Goal: Task Accomplishment & Management: Manage account settings

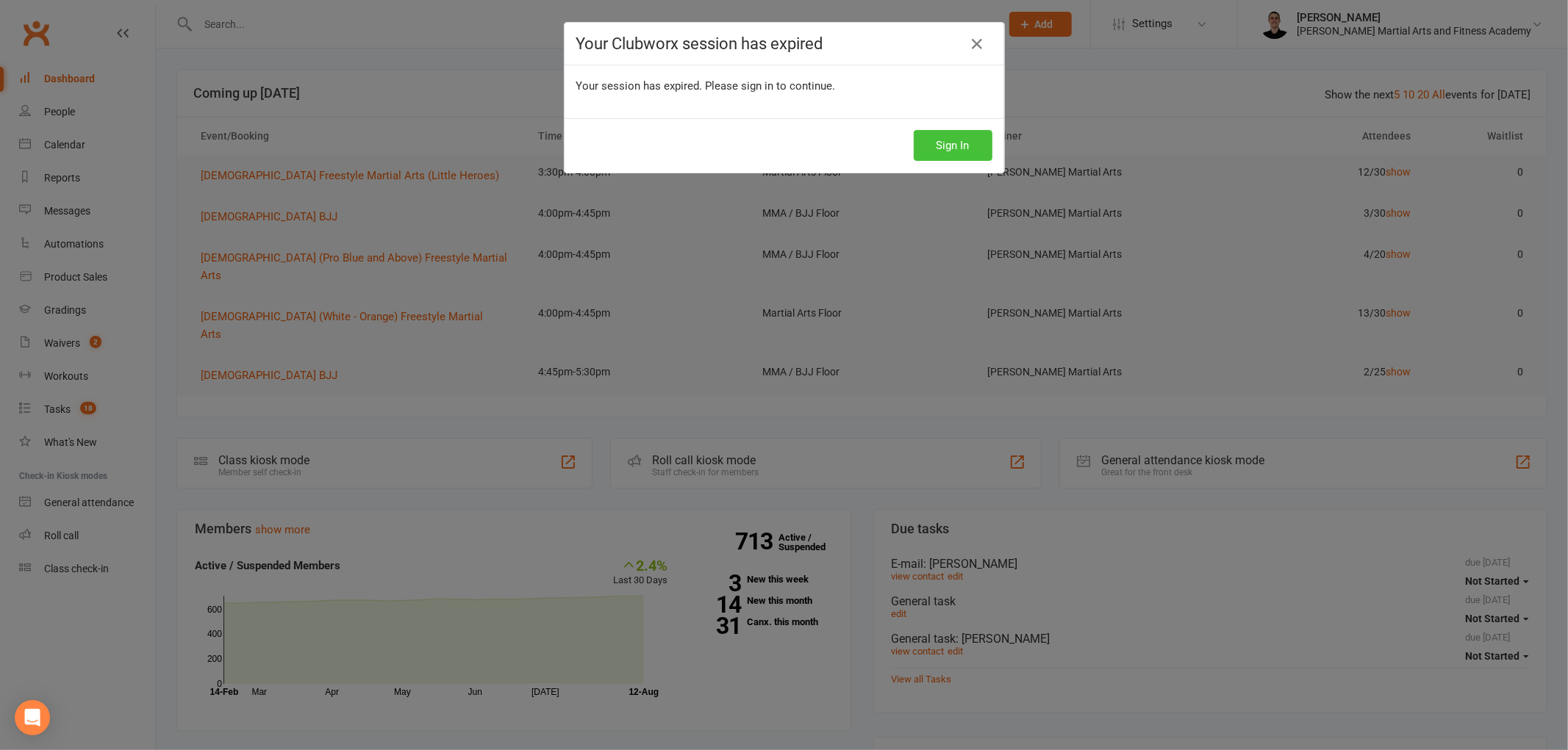
click at [963, 146] on button "Sign In" at bounding box center [952, 145] width 79 height 31
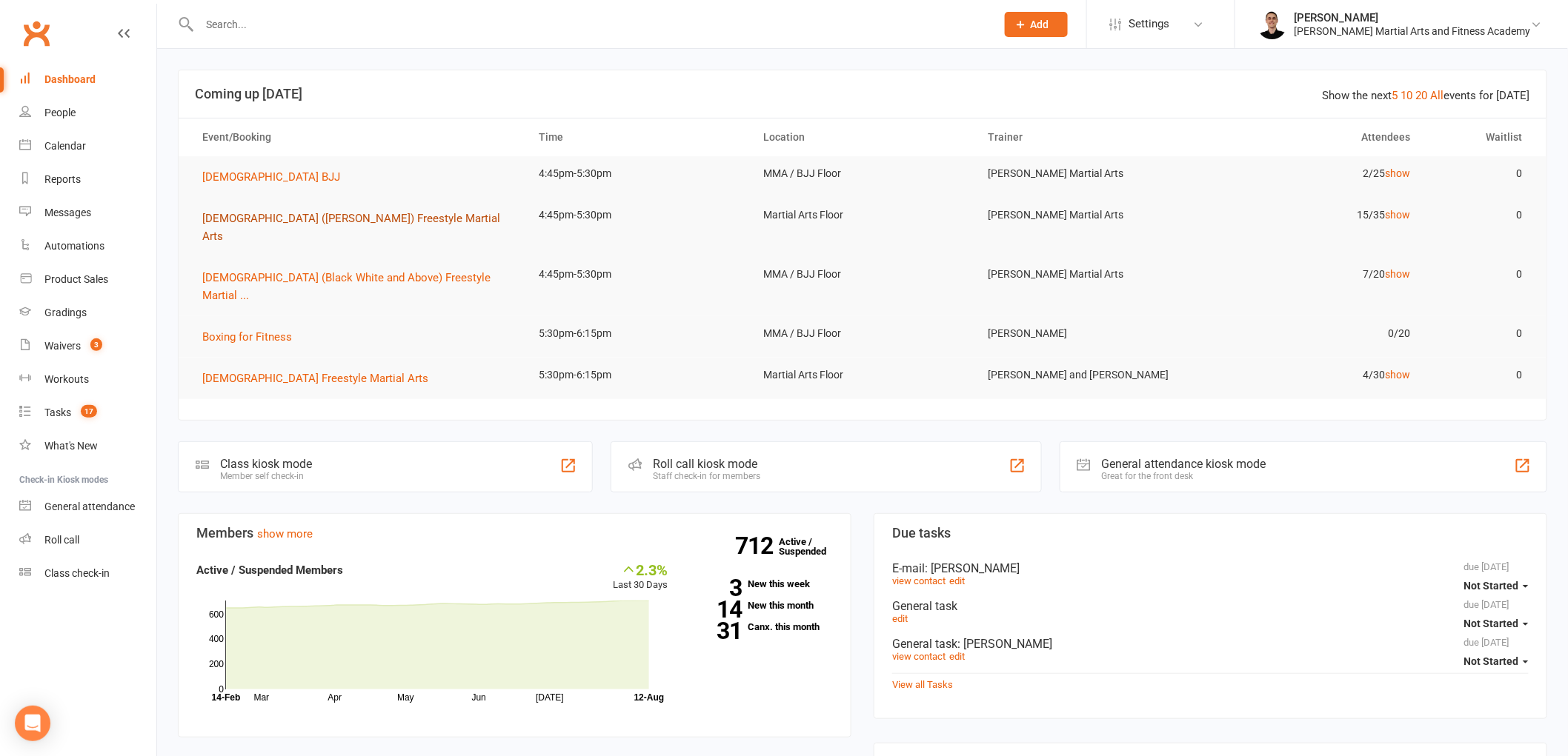
click at [250, 213] on span "10-13yo (White - Brown) Freestyle Martial Arts" at bounding box center [351, 227] width 298 height 31
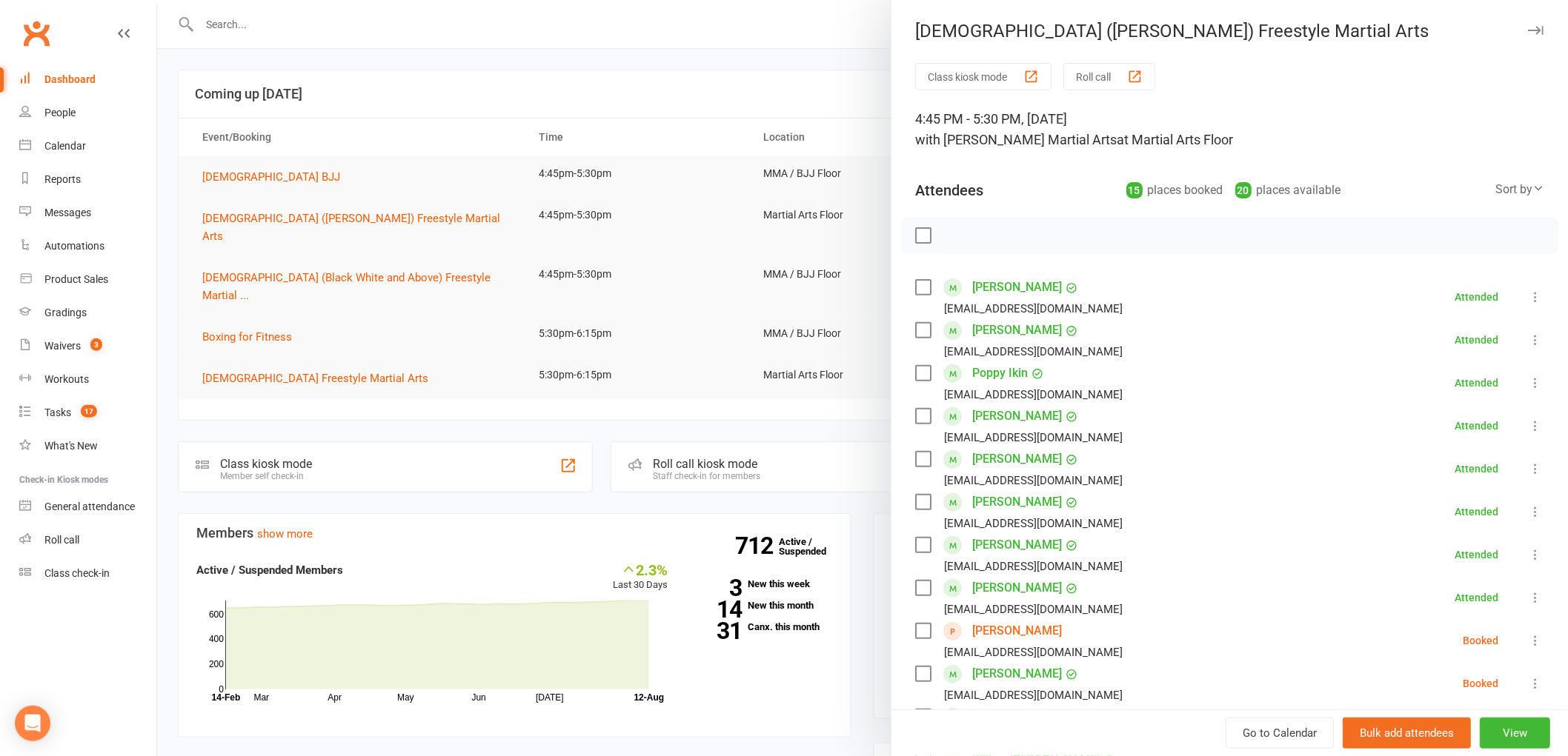
click at [298, 349] on div at bounding box center [862, 378] width 1411 height 756
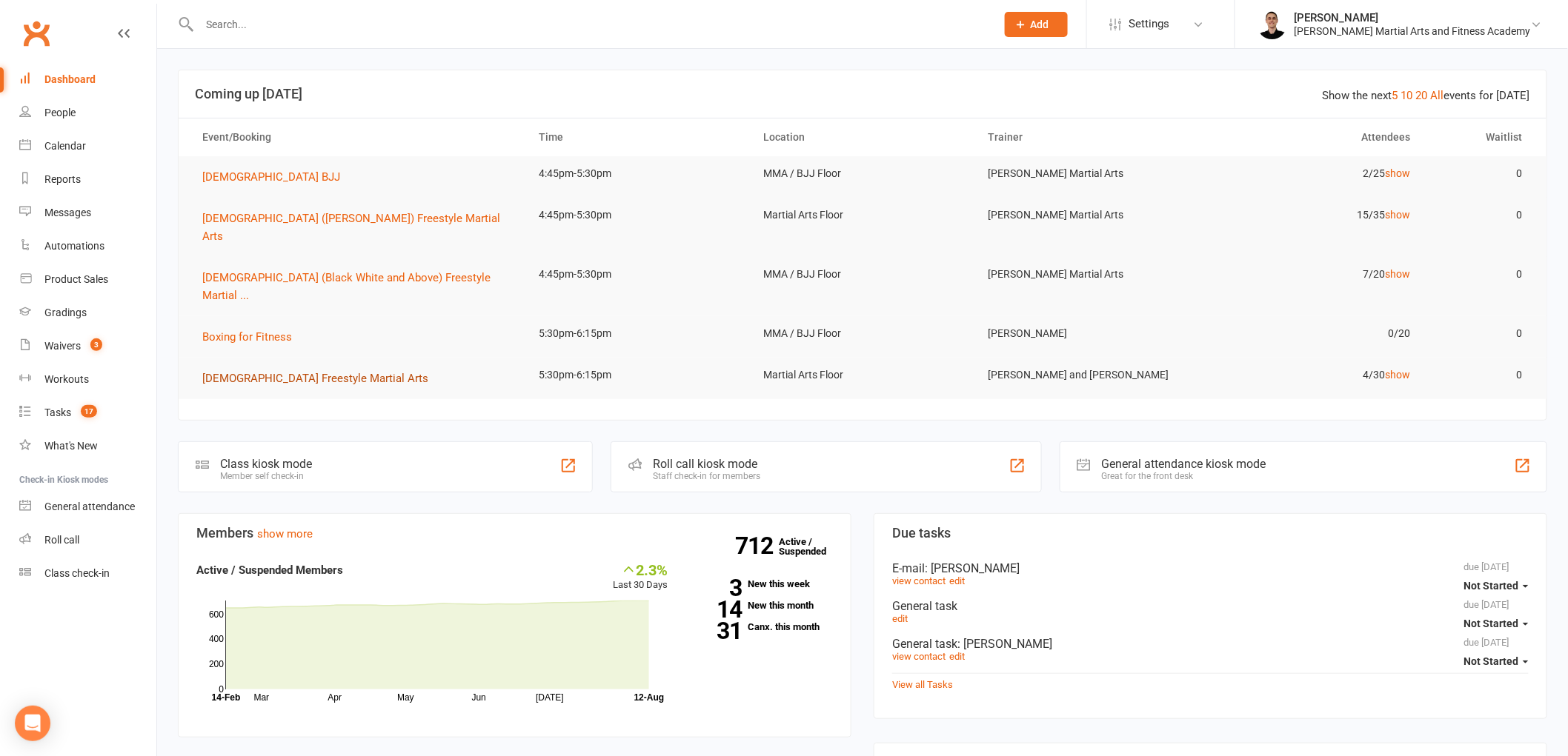
click at [295, 372] on span "14-17yo Freestyle Martial Arts" at bounding box center [315, 378] width 226 height 13
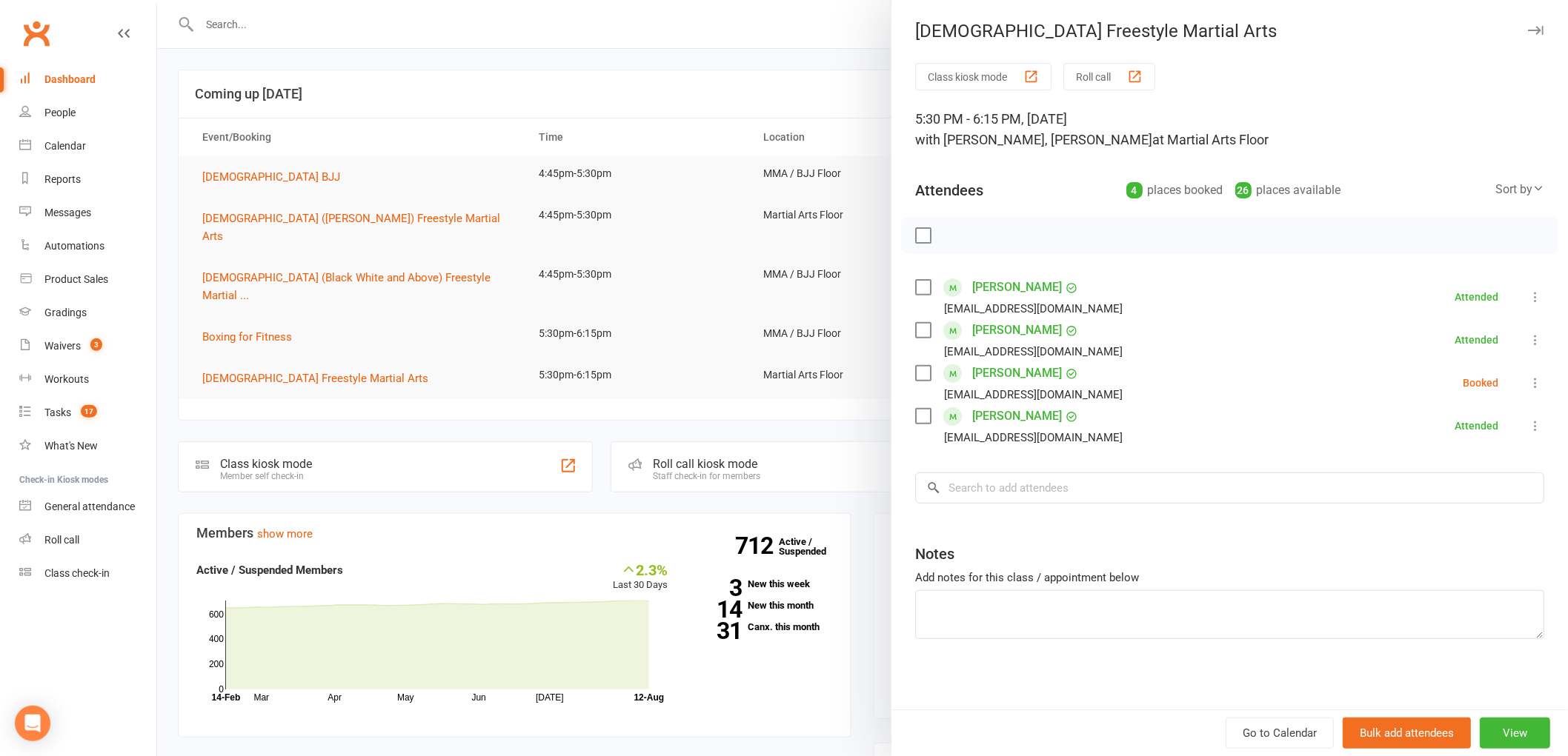
click at [1529, 386] on icon at bounding box center [1536, 382] width 15 height 15
click at [1436, 476] on link "Check in" at bounding box center [1464, 471] width 160 height 29
click at [1101, 474] on input "search" at bounding box center [1230, 488] width 630 height 31
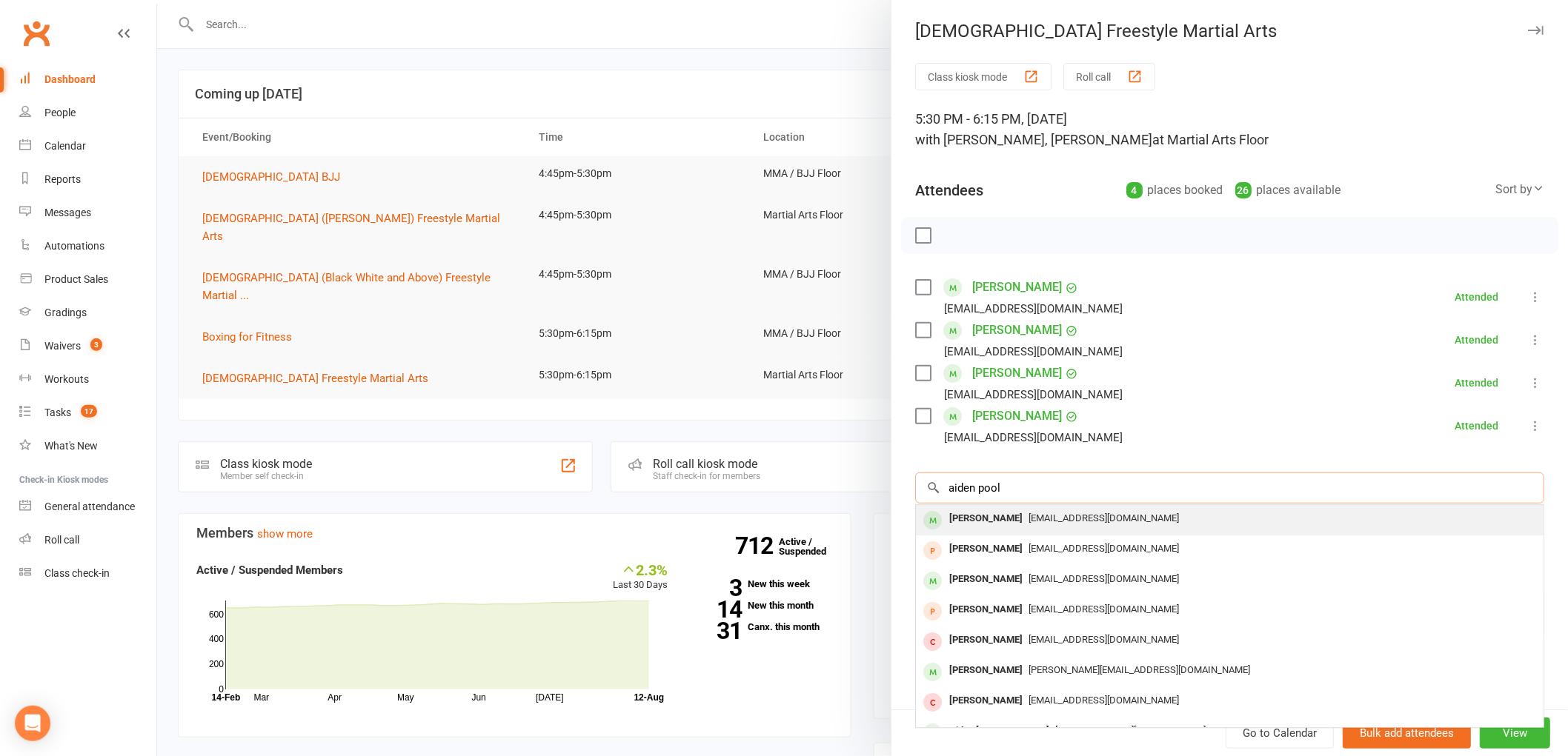
type input "aiden pool"
click at [1058, 522] on span "gpoole2@outlook.com" at bounding box center [1103, 518] width 151 height 11
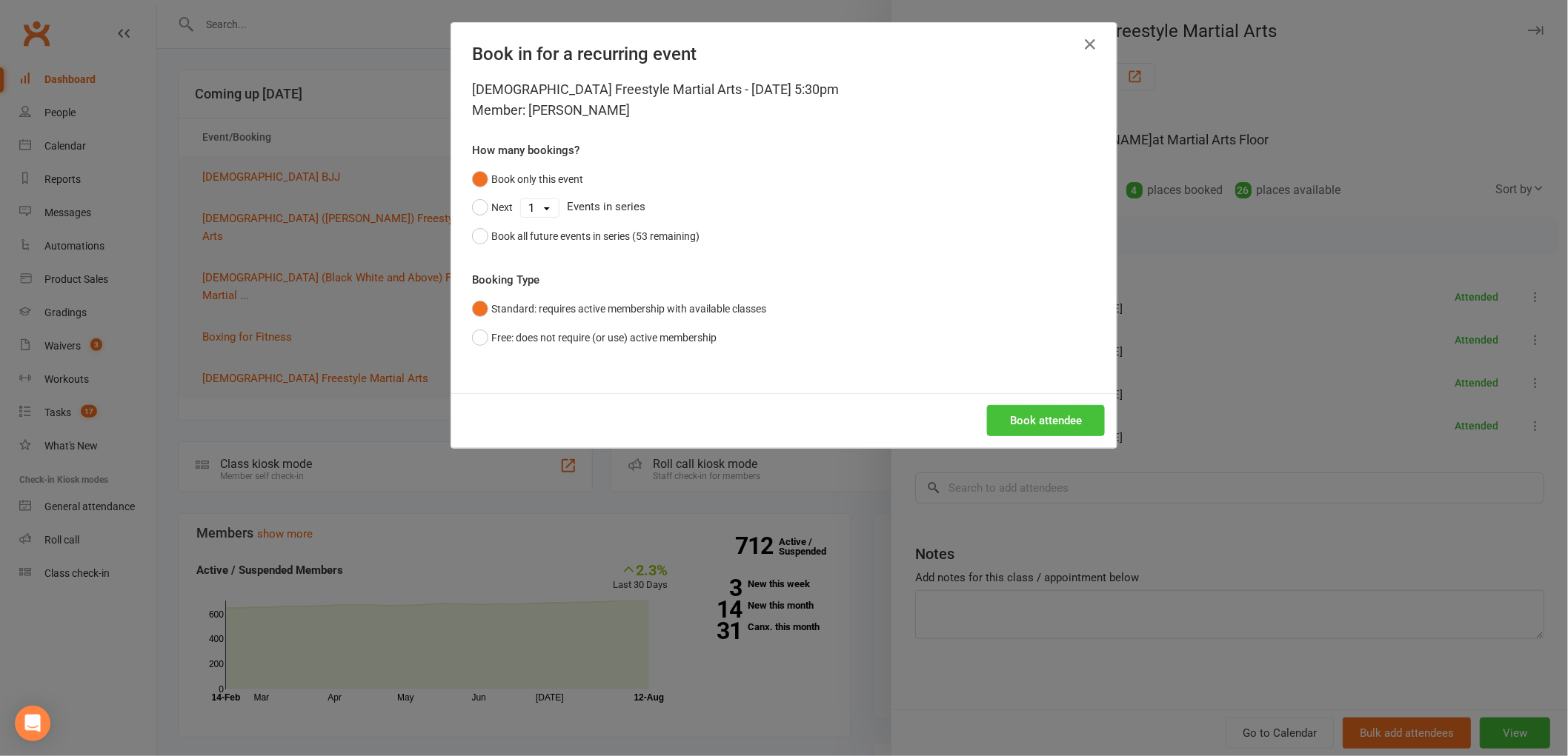
click at [1070, 417] on button "Book attendee" at bounding box center [1046, 421] width 118 height 31
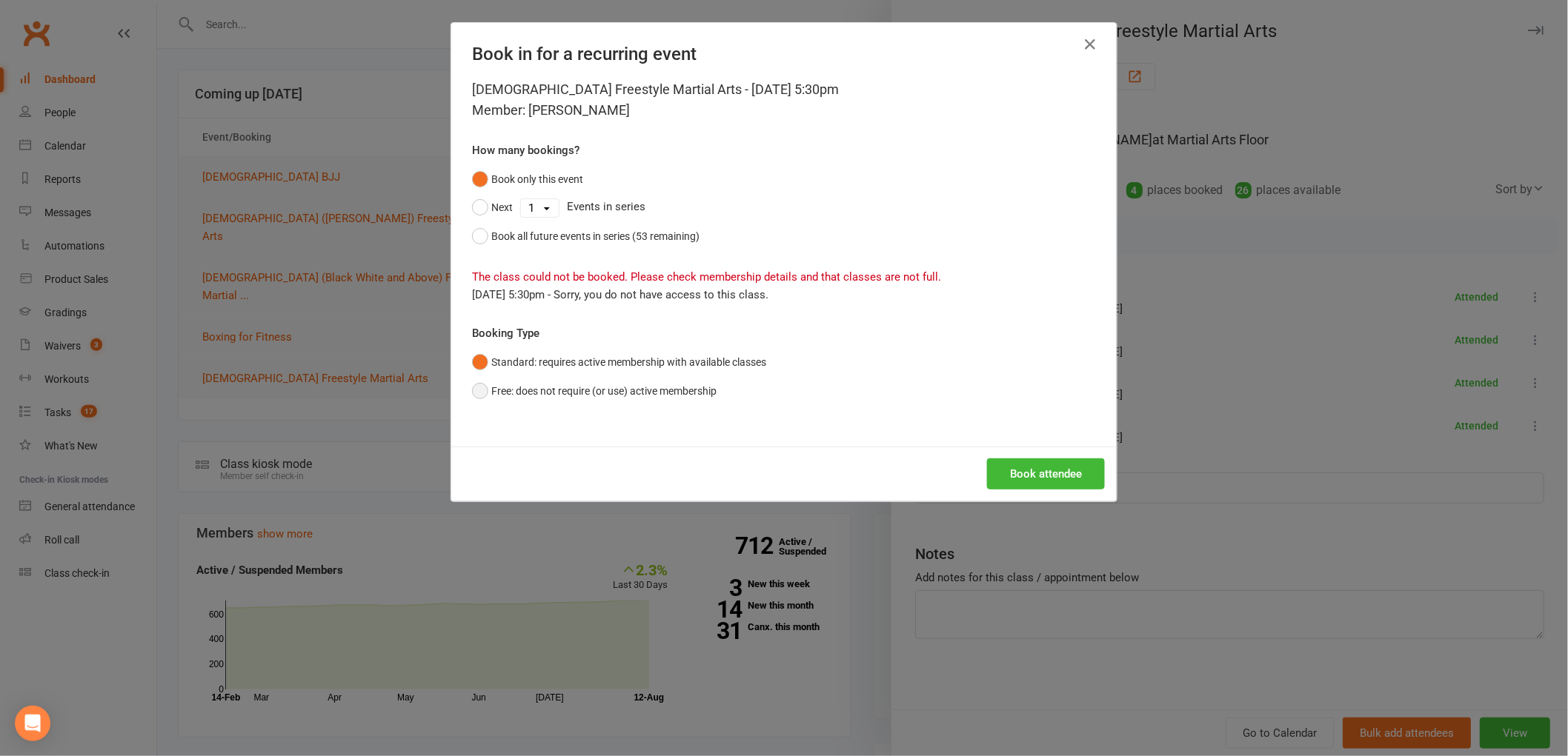
click at [564, 385] on button "Free: does not require (or use) active membership" at bounding box center [594, 391] width 244 height 29
click at [1062, 467] on button "Book attendee" at bounding box center [1046, 473] width 118 height 31
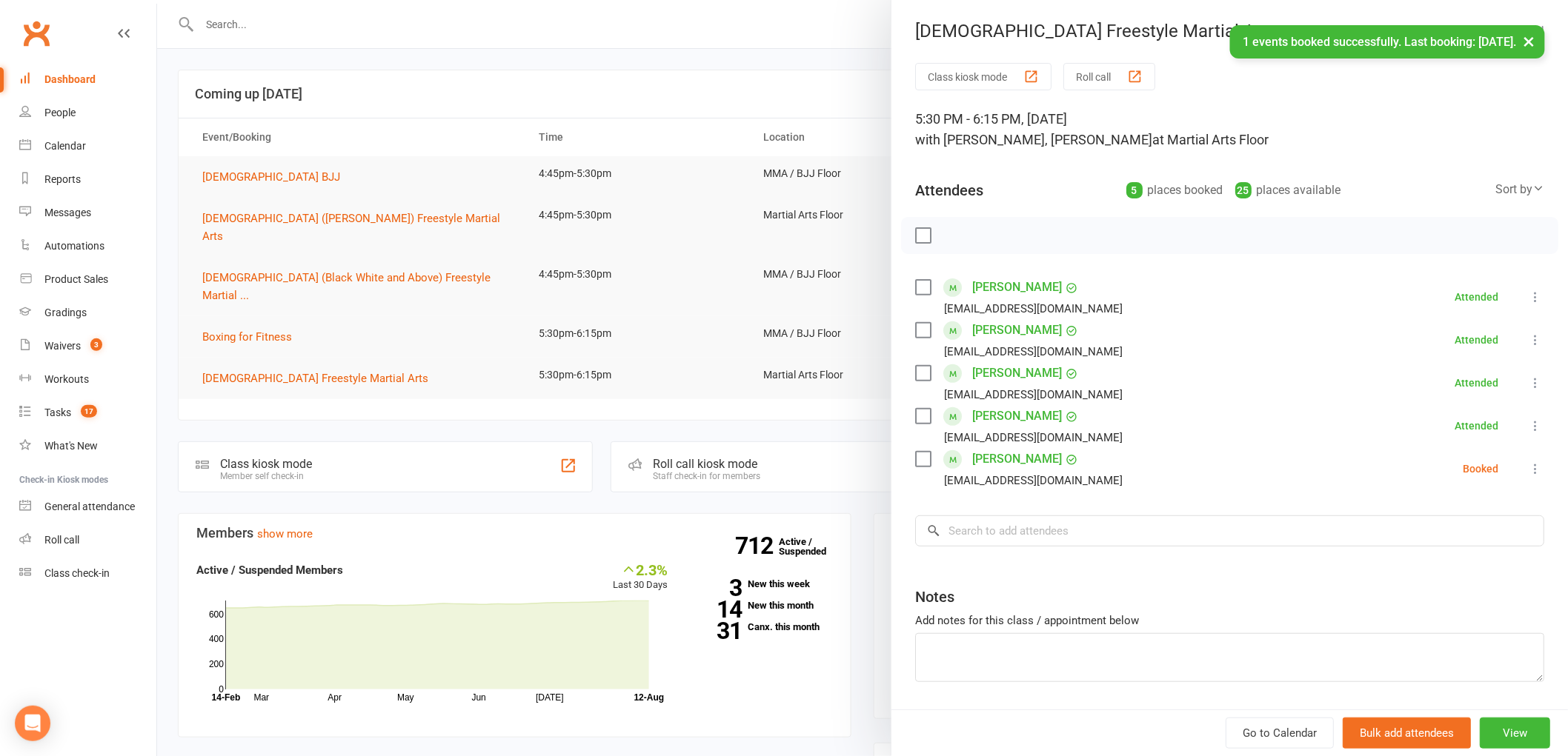
click at [1527, 472] on button at bounding box center [1536, 469] width 18 height 18
click at [1438, 554] on link "Check in" at bounding box center [1464, 556] width 160 height 29
click at [994, 463] on link "Aiden Poole" at bounding box center [1017, 459] width 90 height 24
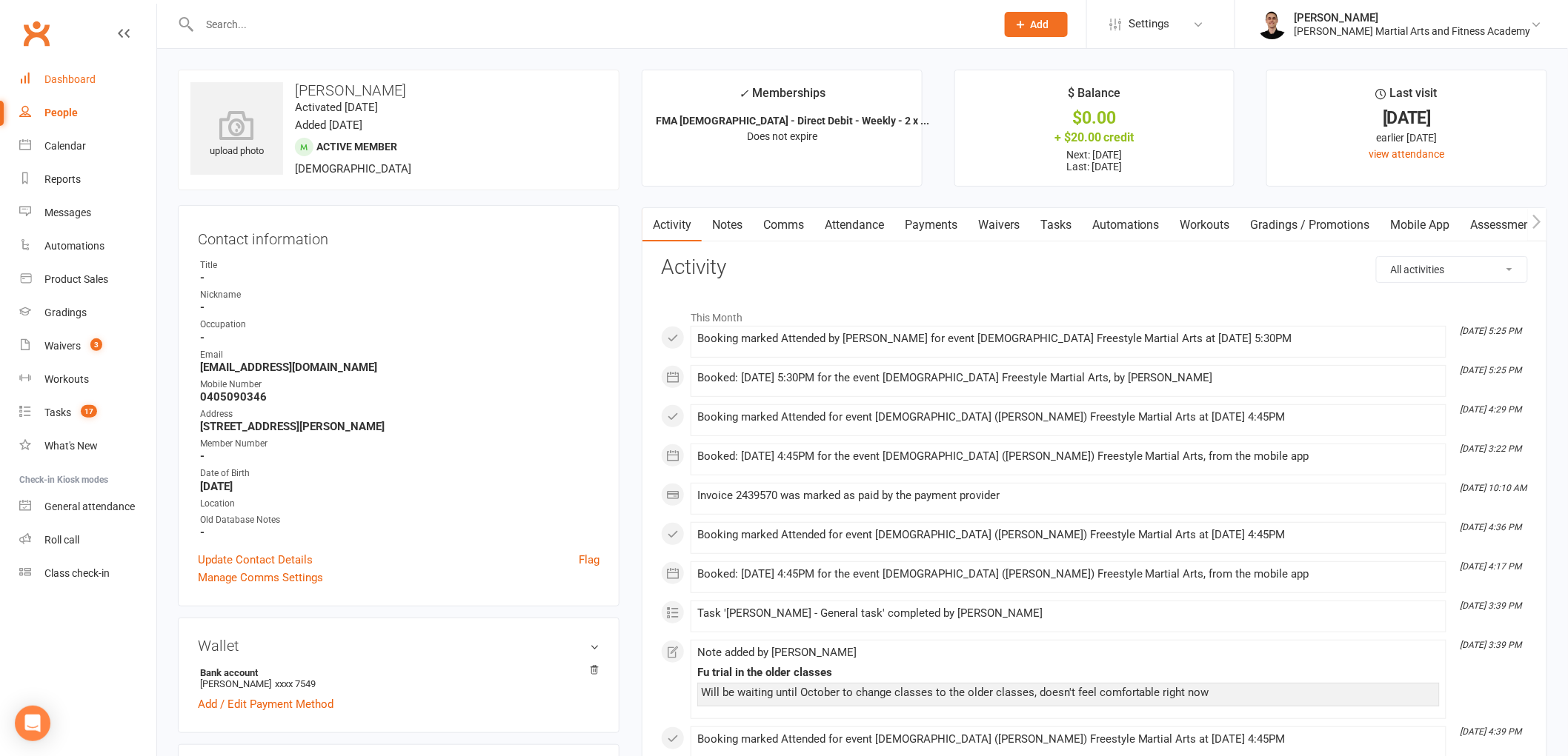
click at [107, 79] on link "Dashboard" at bounding box center [88, 79] width 137 height 33
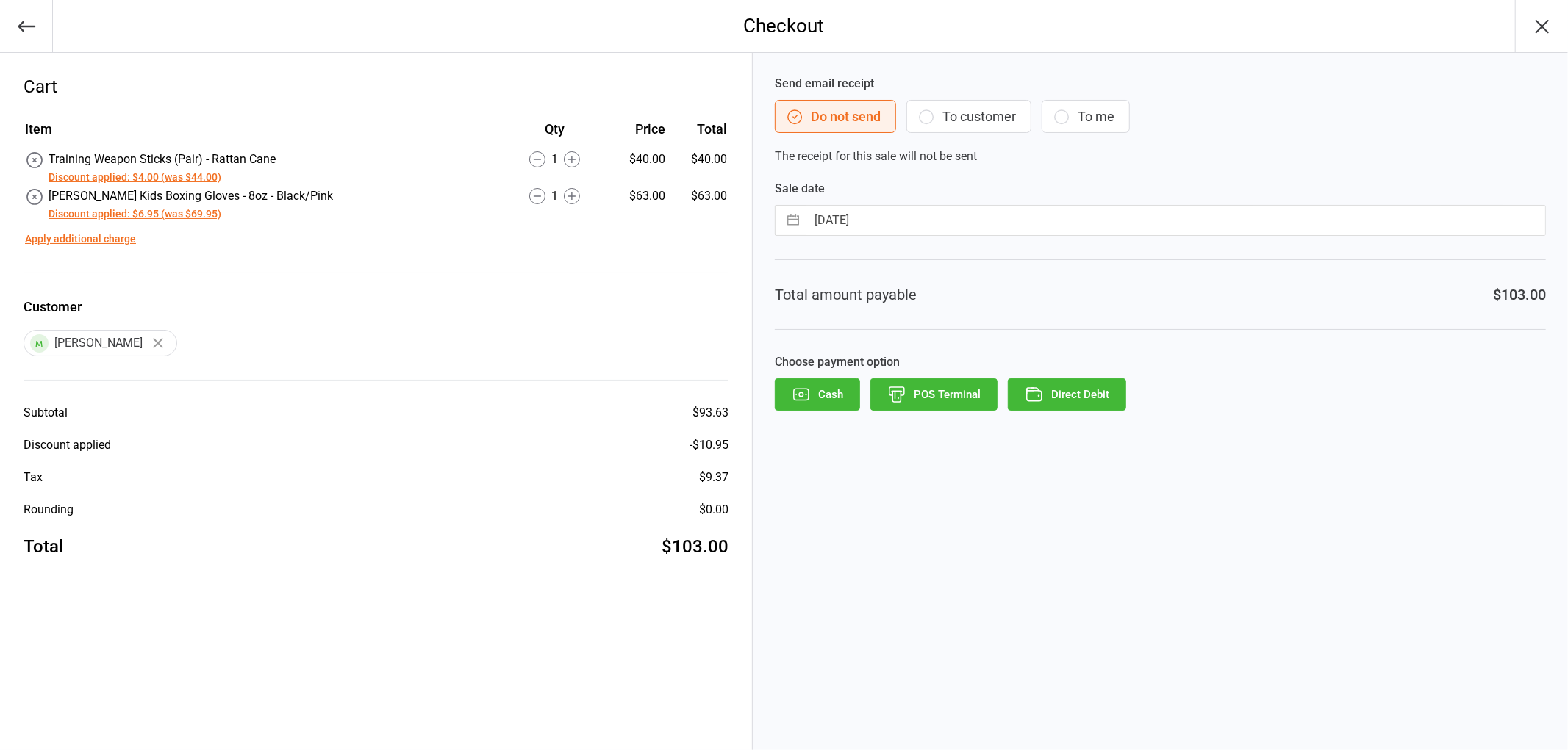
click at [1075, 394] on button "Direct Debit" at bounding box center [1067, 394] width 119 height 33
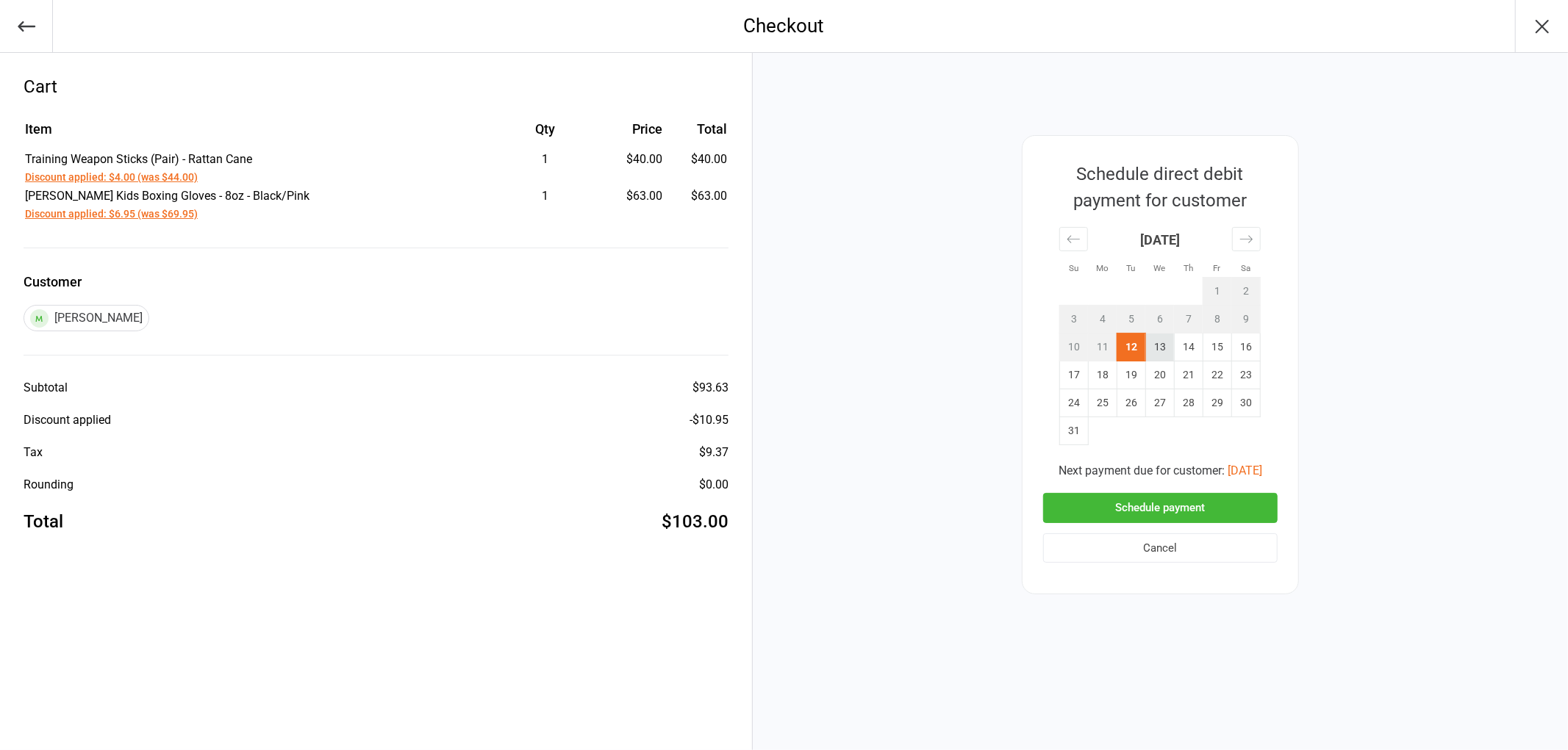
click at [1155, 348] on td "13" at bounding box center [1159, 348] width 28 height 28
click at [1181, 502] on button "Schedule payment" at bounding box center [1159, 509] width 234 height 30
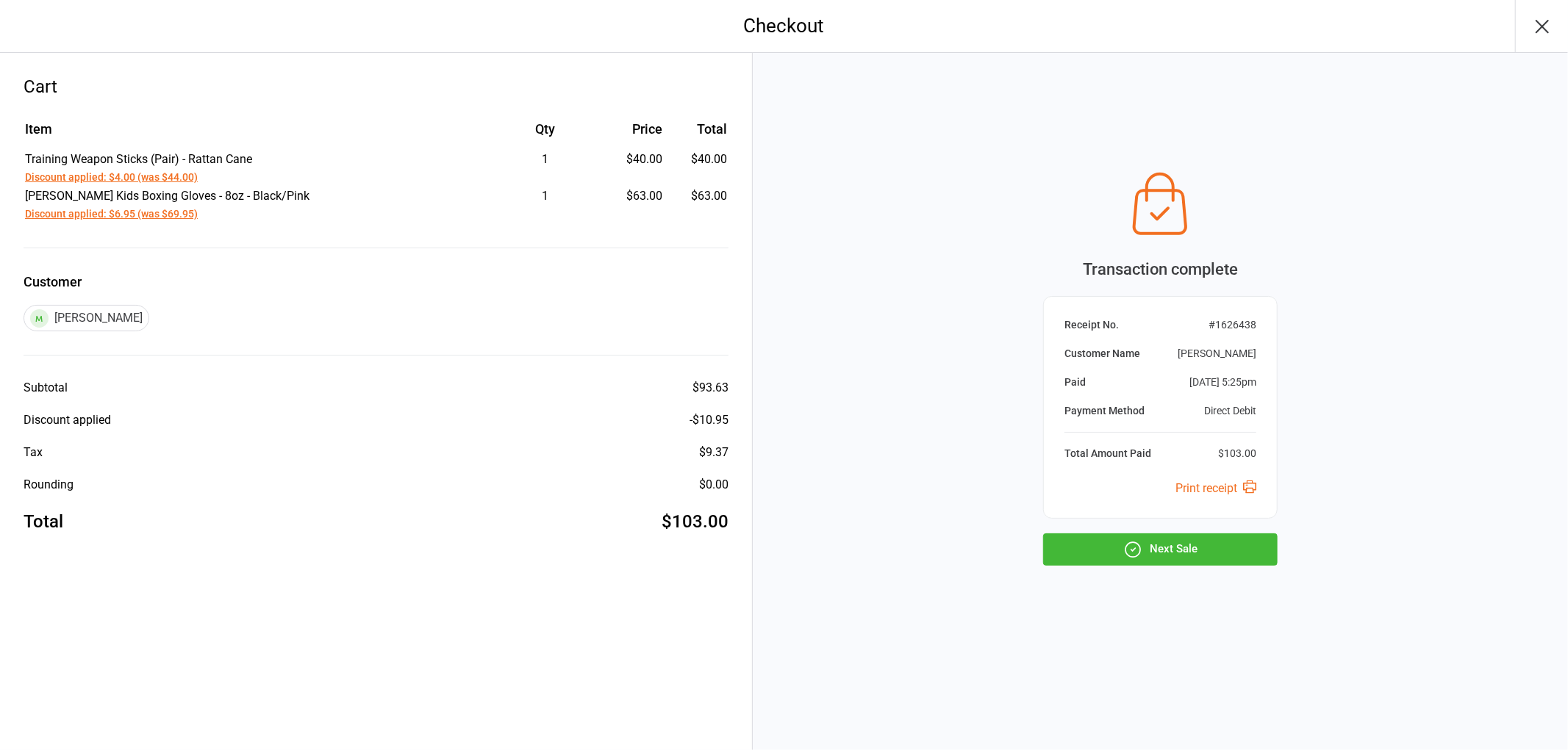
click at [1159, 551] on button "Next Sale" at bounding box center [1159, 549] width 234 height 33
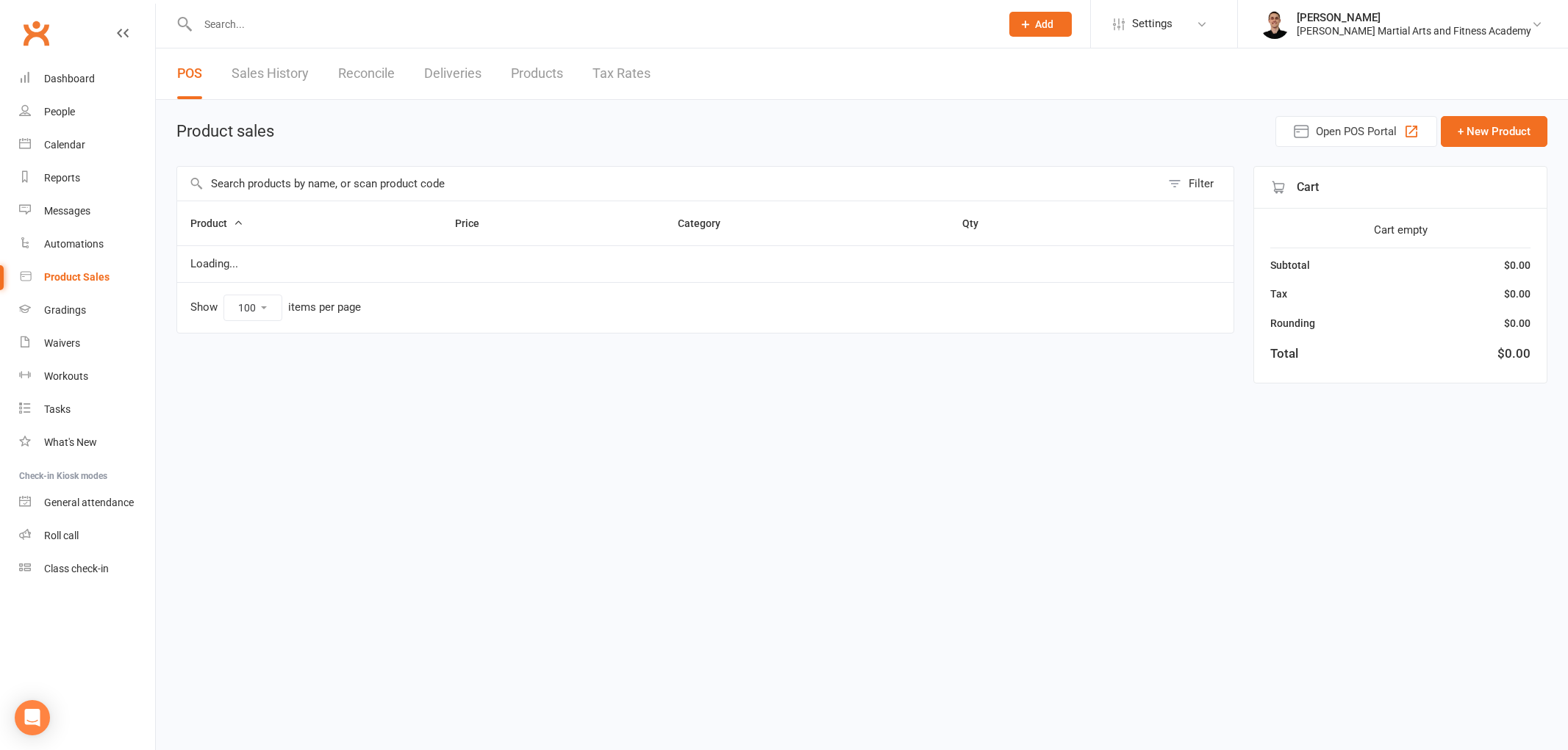
select select "100"
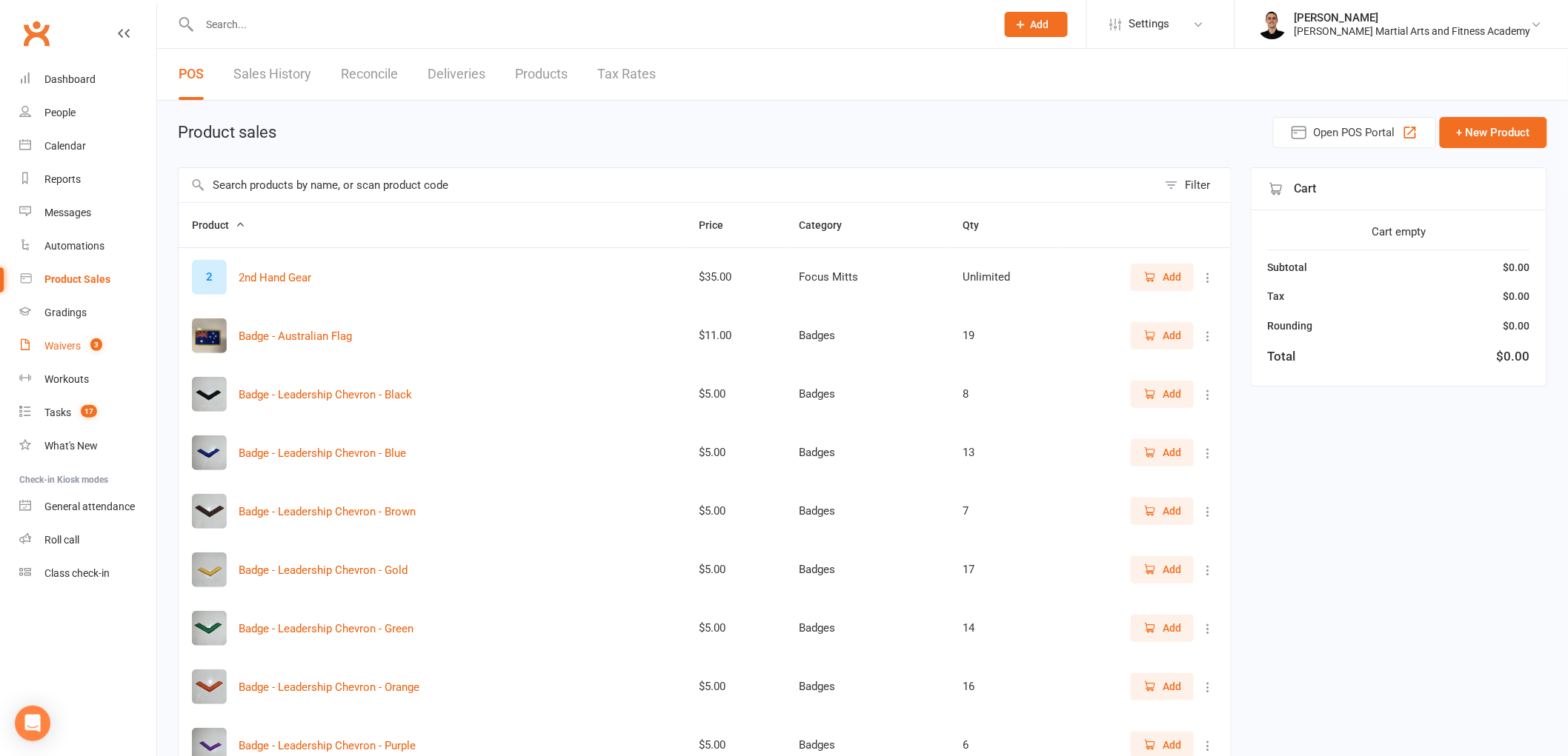
click at [87, 341] on count-badge "3" at bounding box center [93, 345] width 20 height 12
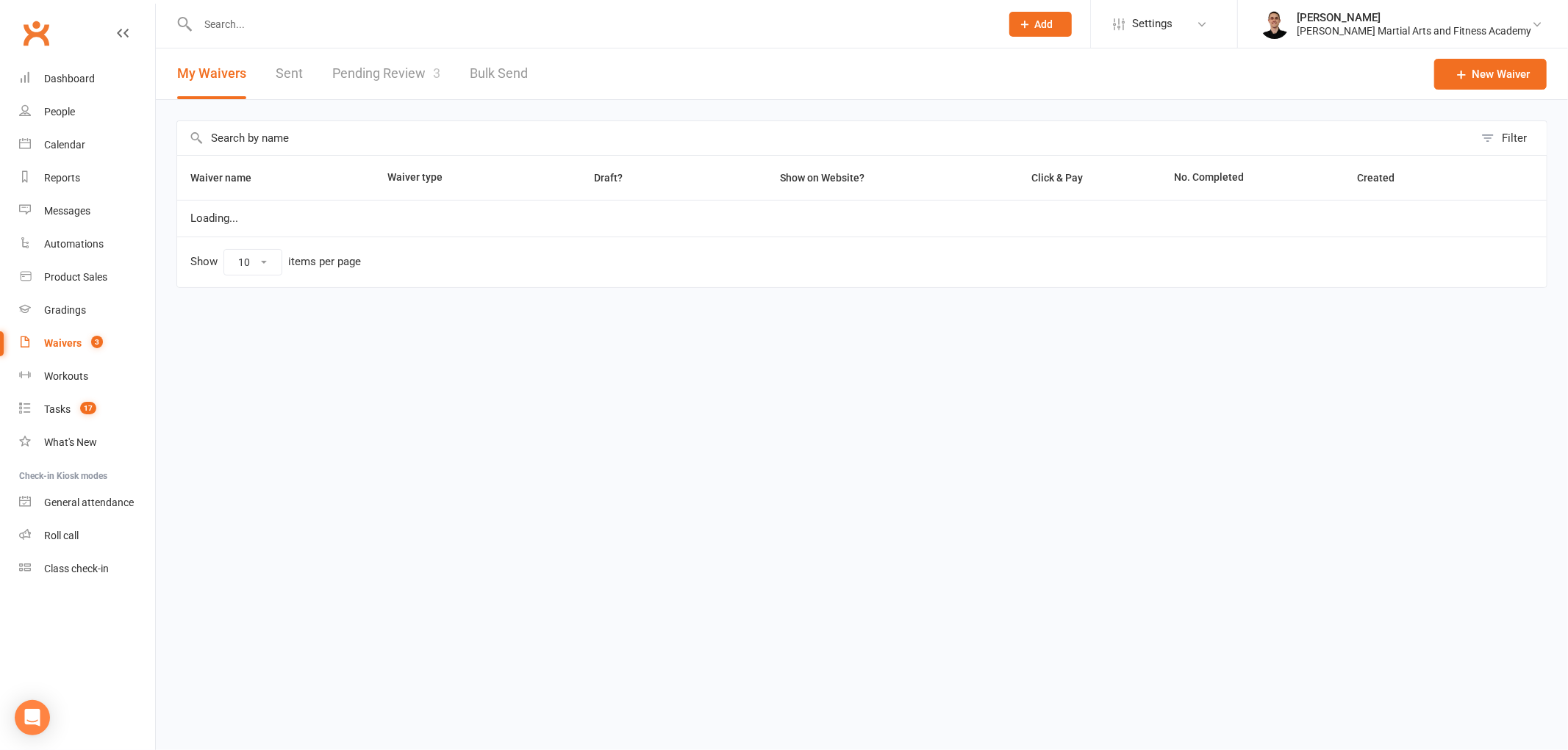
select select "25"
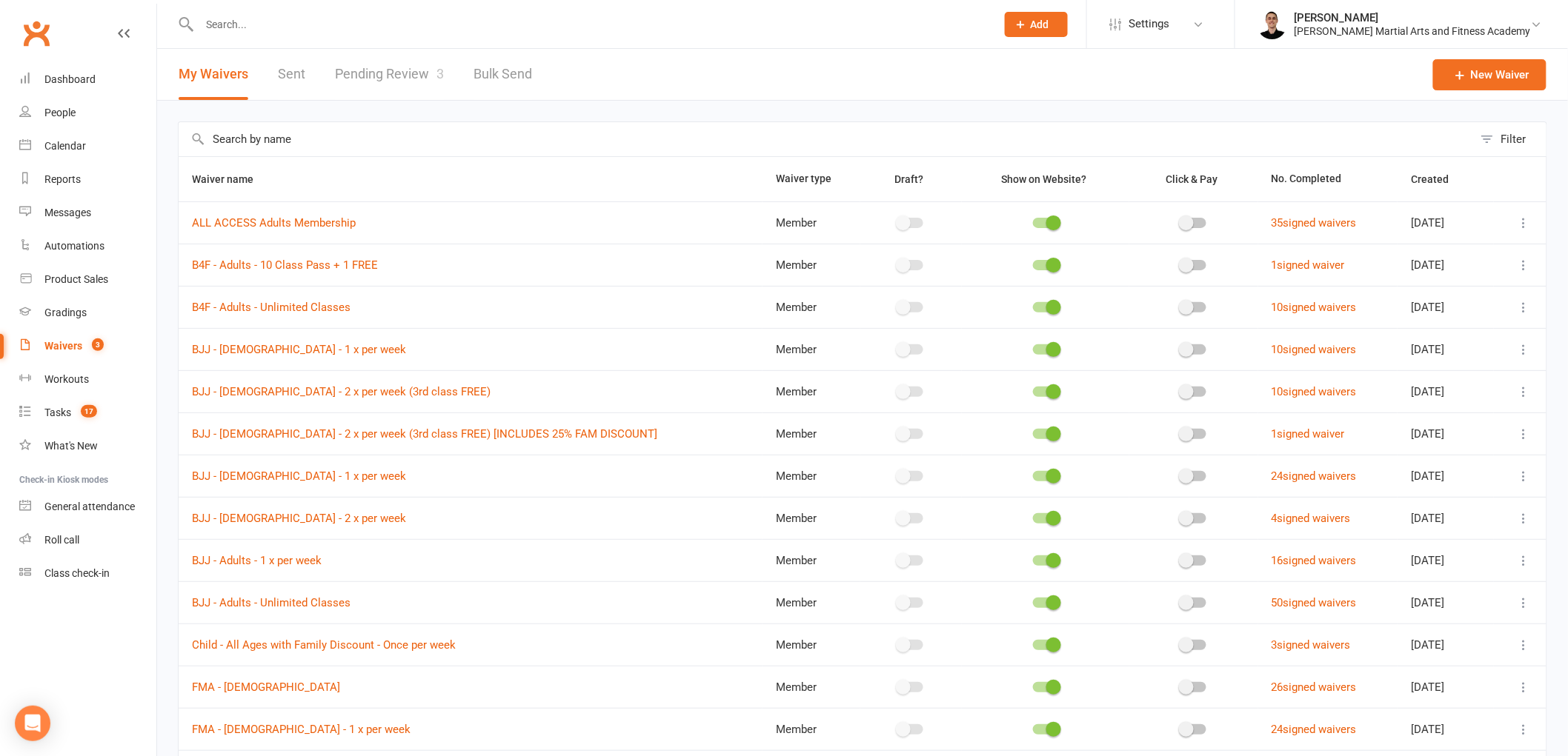
click at [395, 81] on link "Pending Review 3" at bounding box center [390, 74] width 109 height 51
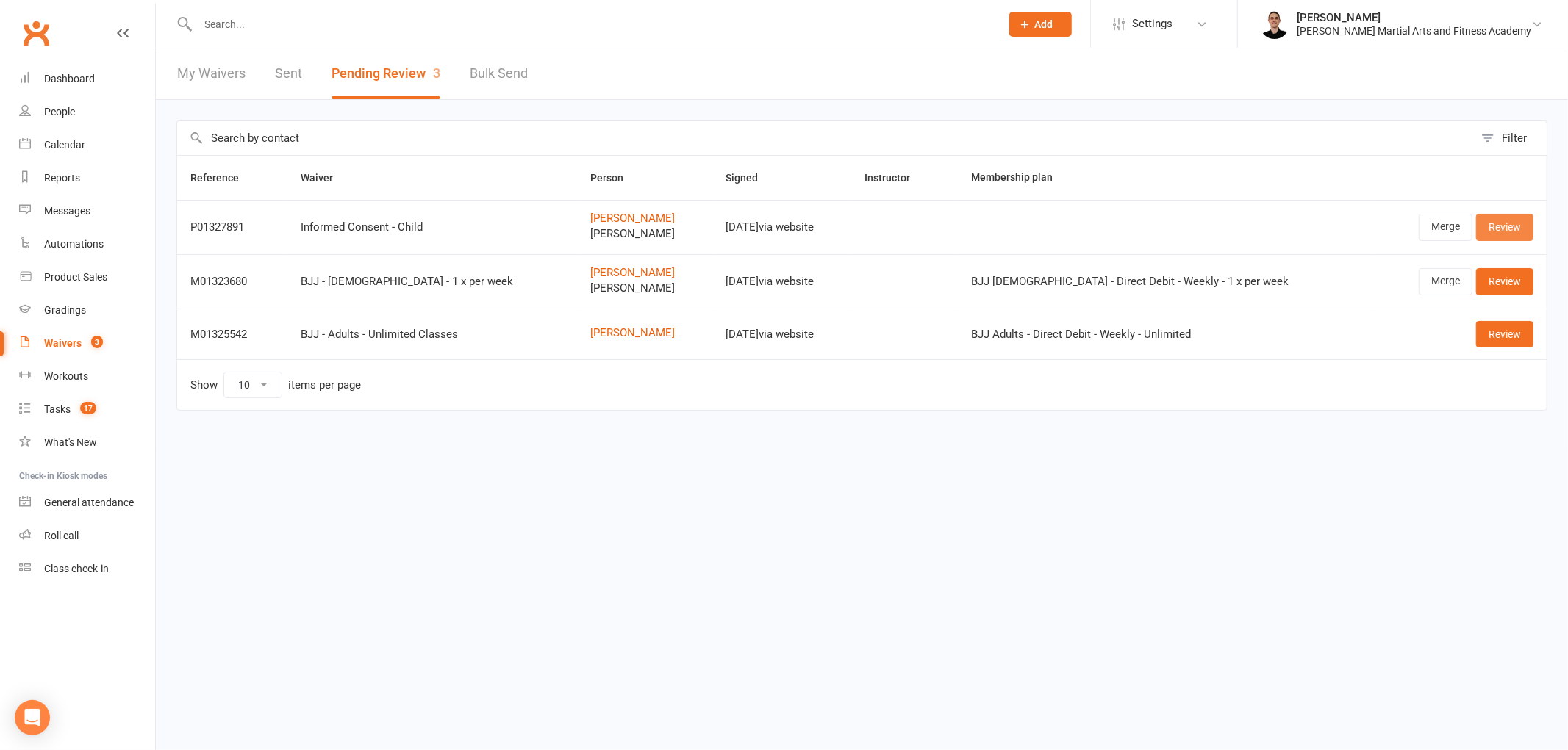
click at [1523, 218] on link "Review" at bounding box center [1504, 227] width 57 height 27
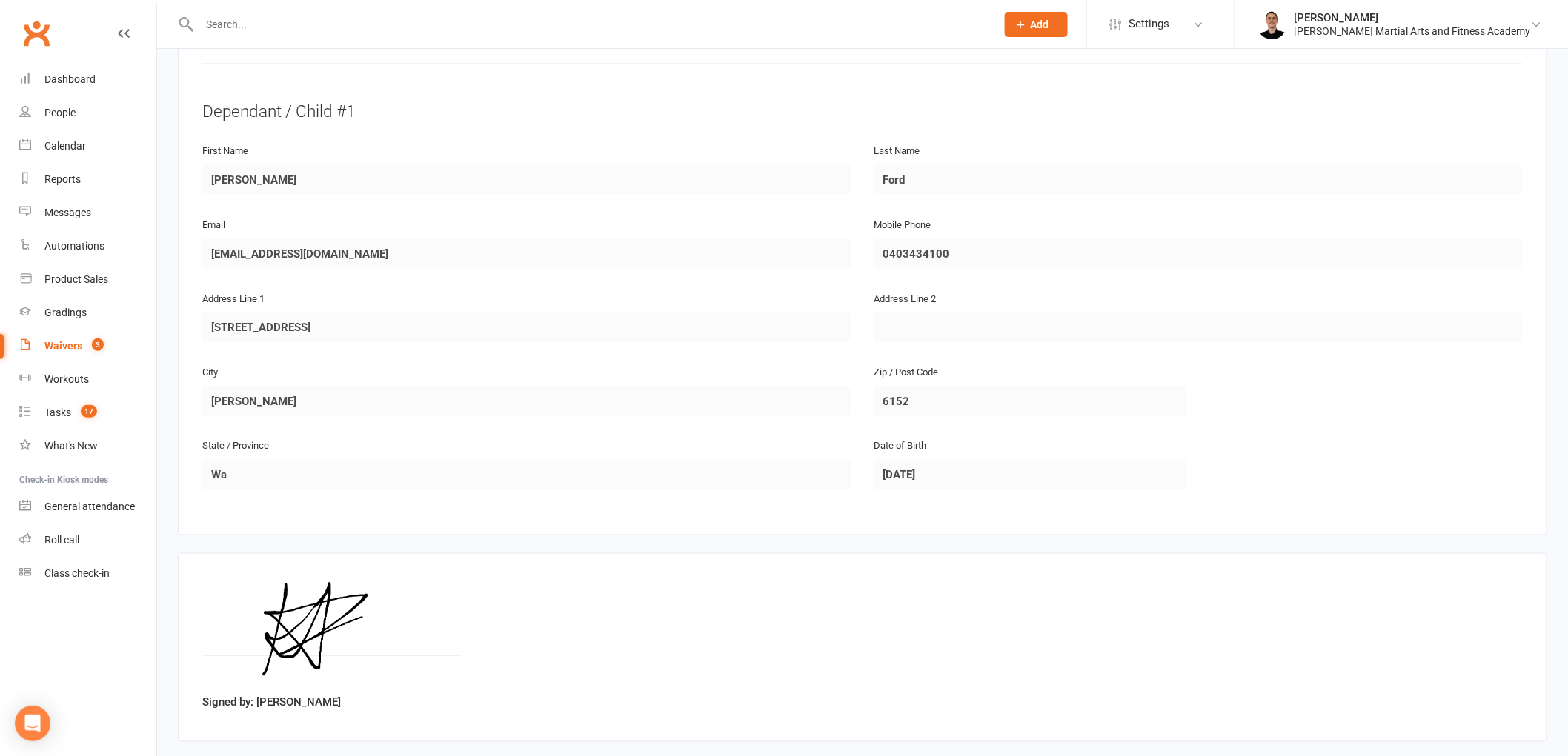
scroll to position [810, 0]
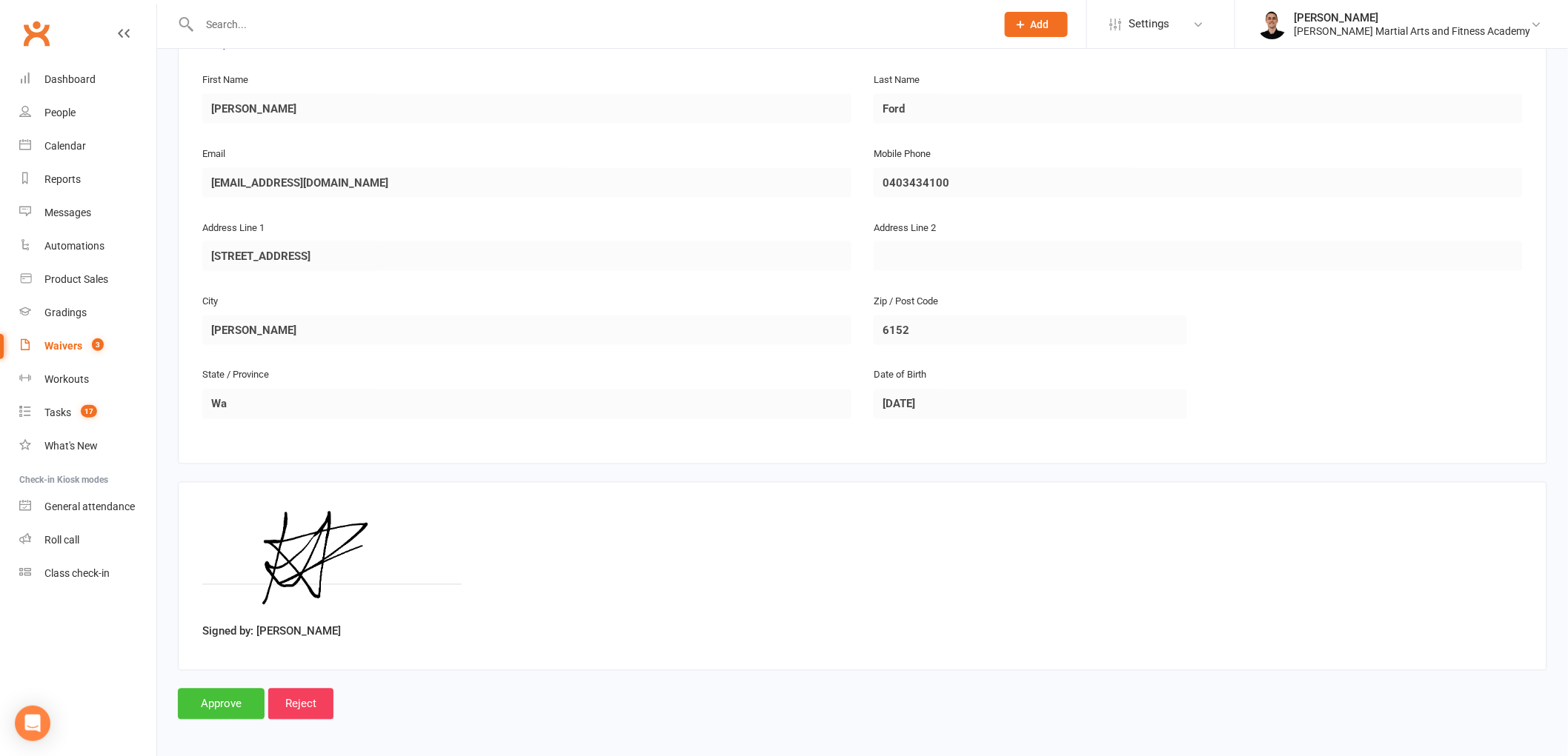
click at [221, 696] on input "Approve" at bounding box center [220, 704] width 87 height 31
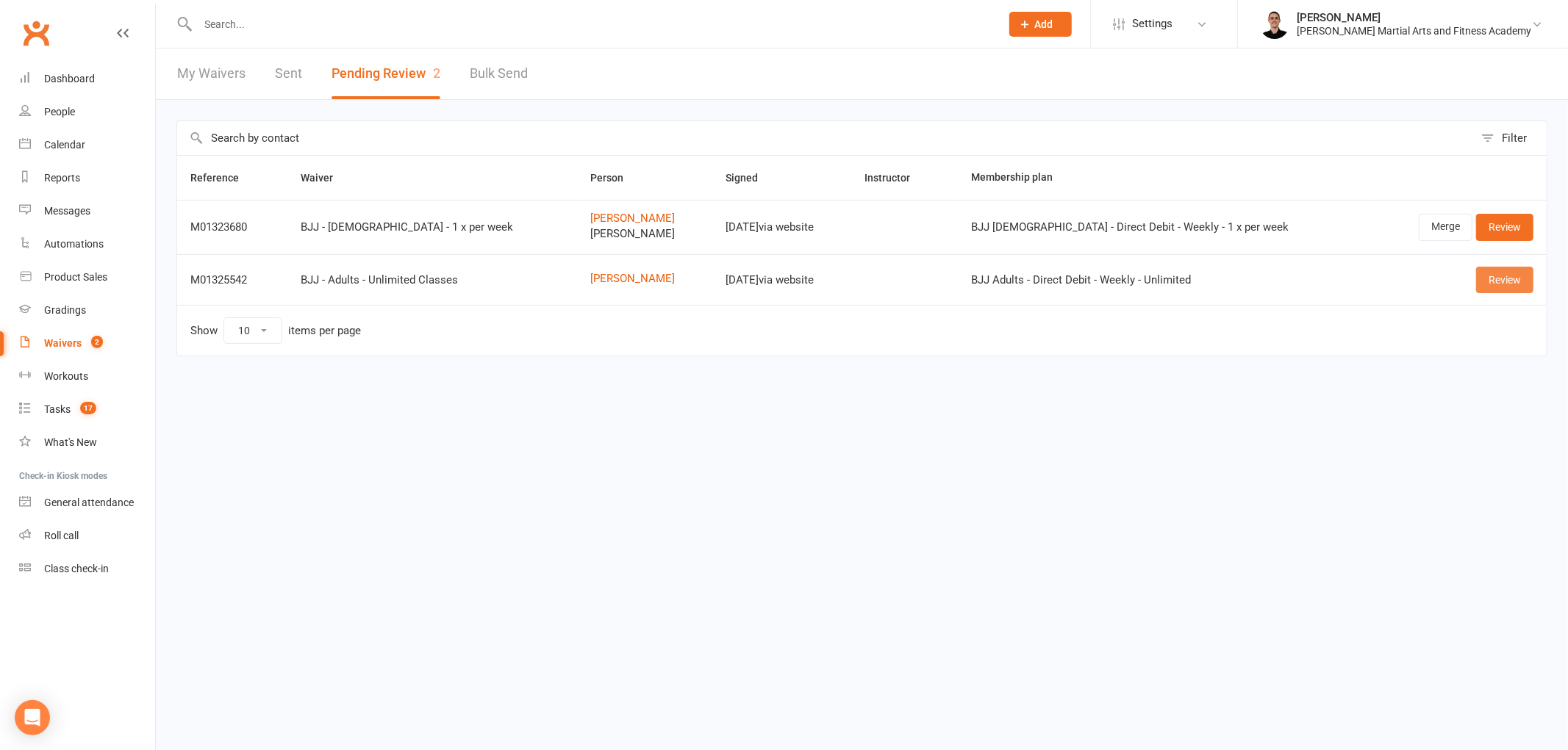
click at [1503, 276] on link "Review" at bounding box center [1504, 280] width 57 height 27
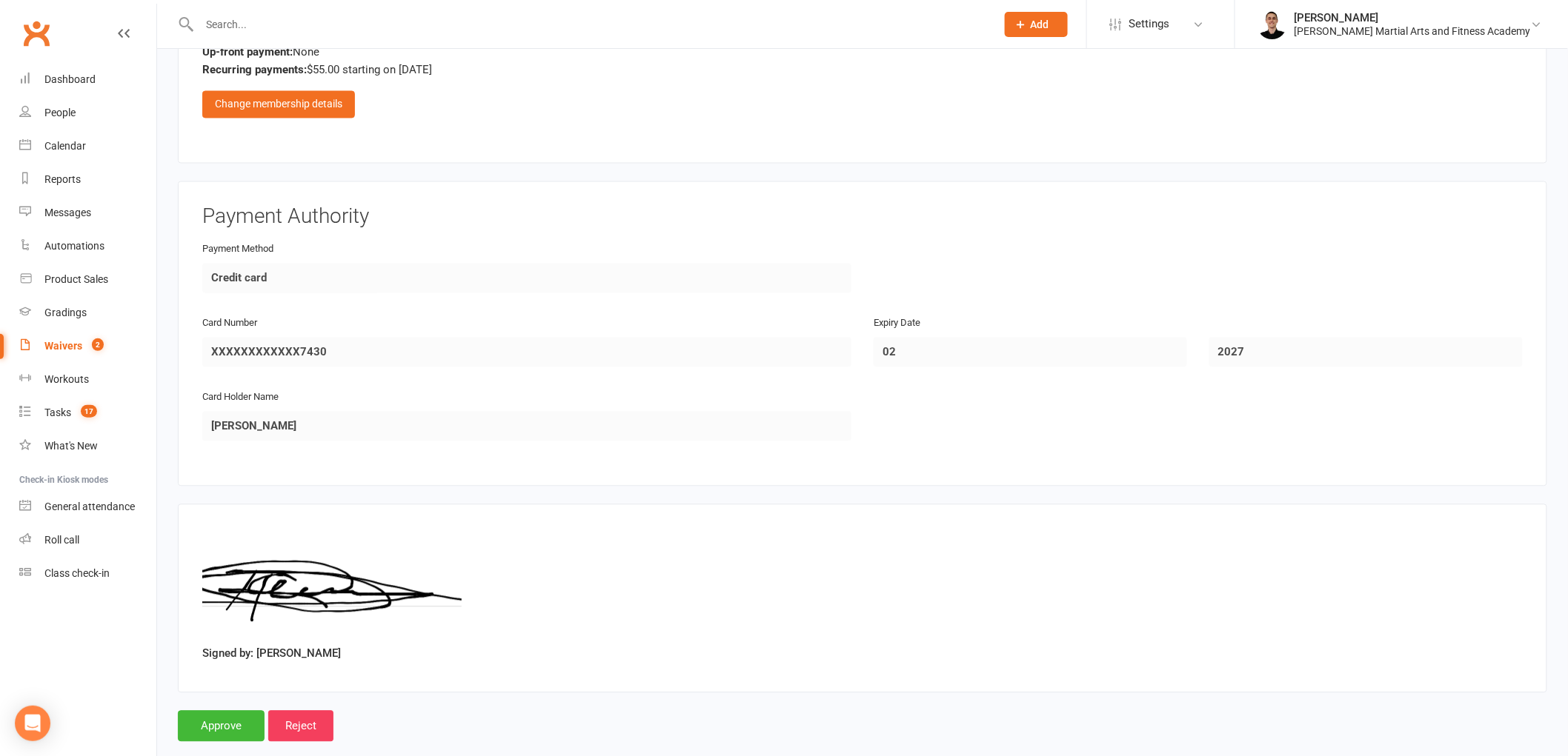
scroll to position [1152, 0]
click at [215, 730] on input "Approve" at bounding box center [220, 726] width 87 height 31
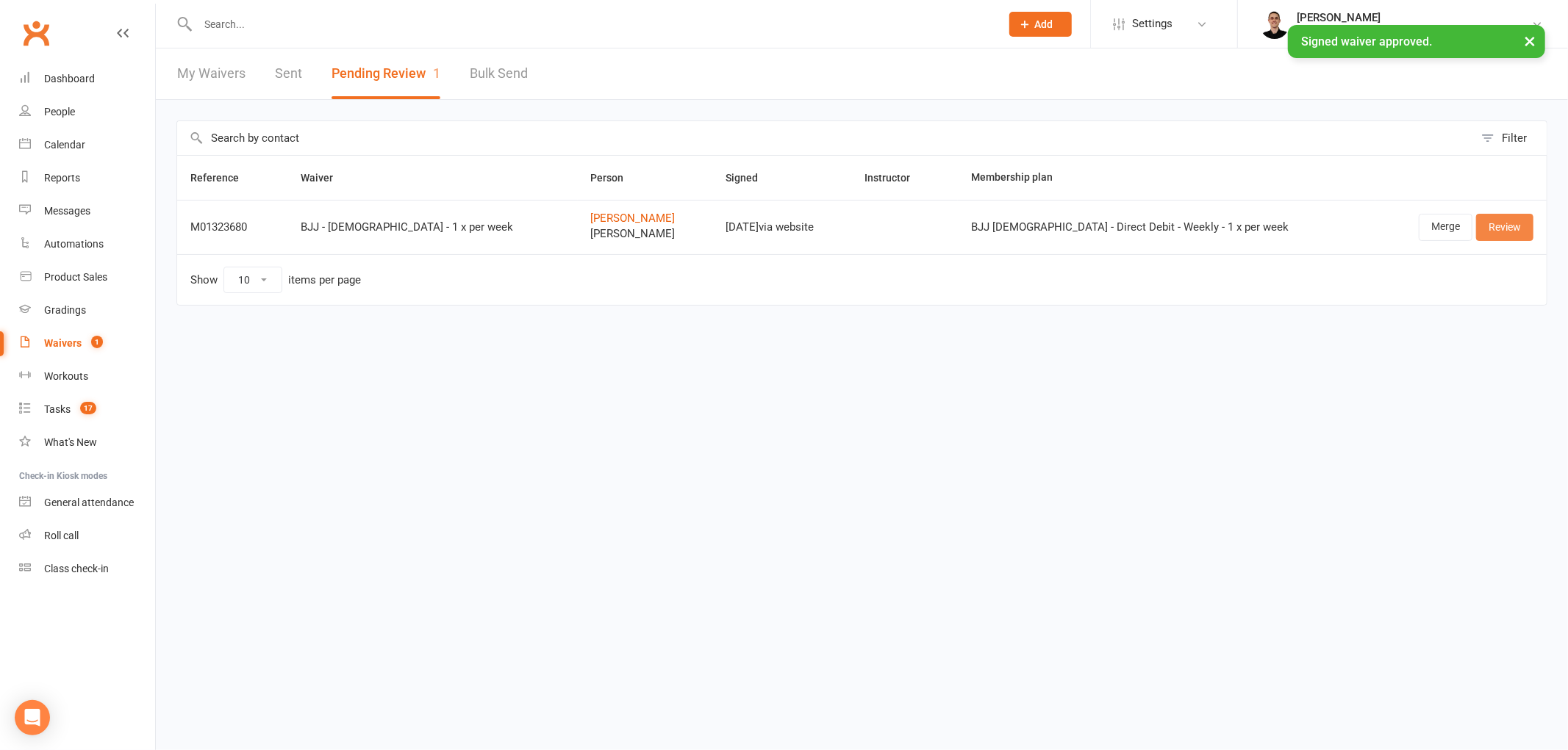
click at [1501, 216] on link "Review" at bounding box center [1504, 227] width 57 height 27
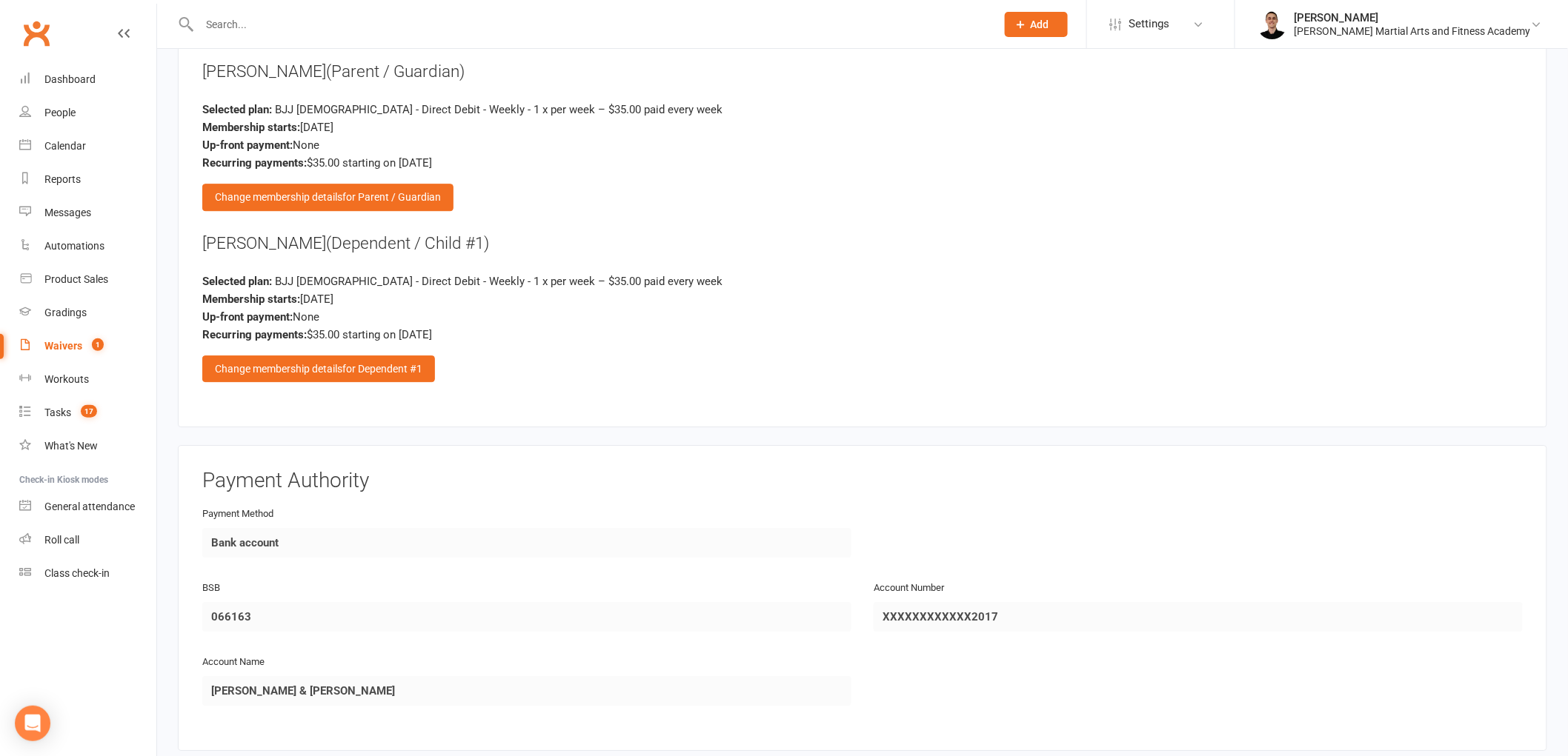
scroll to position [1482, 0]
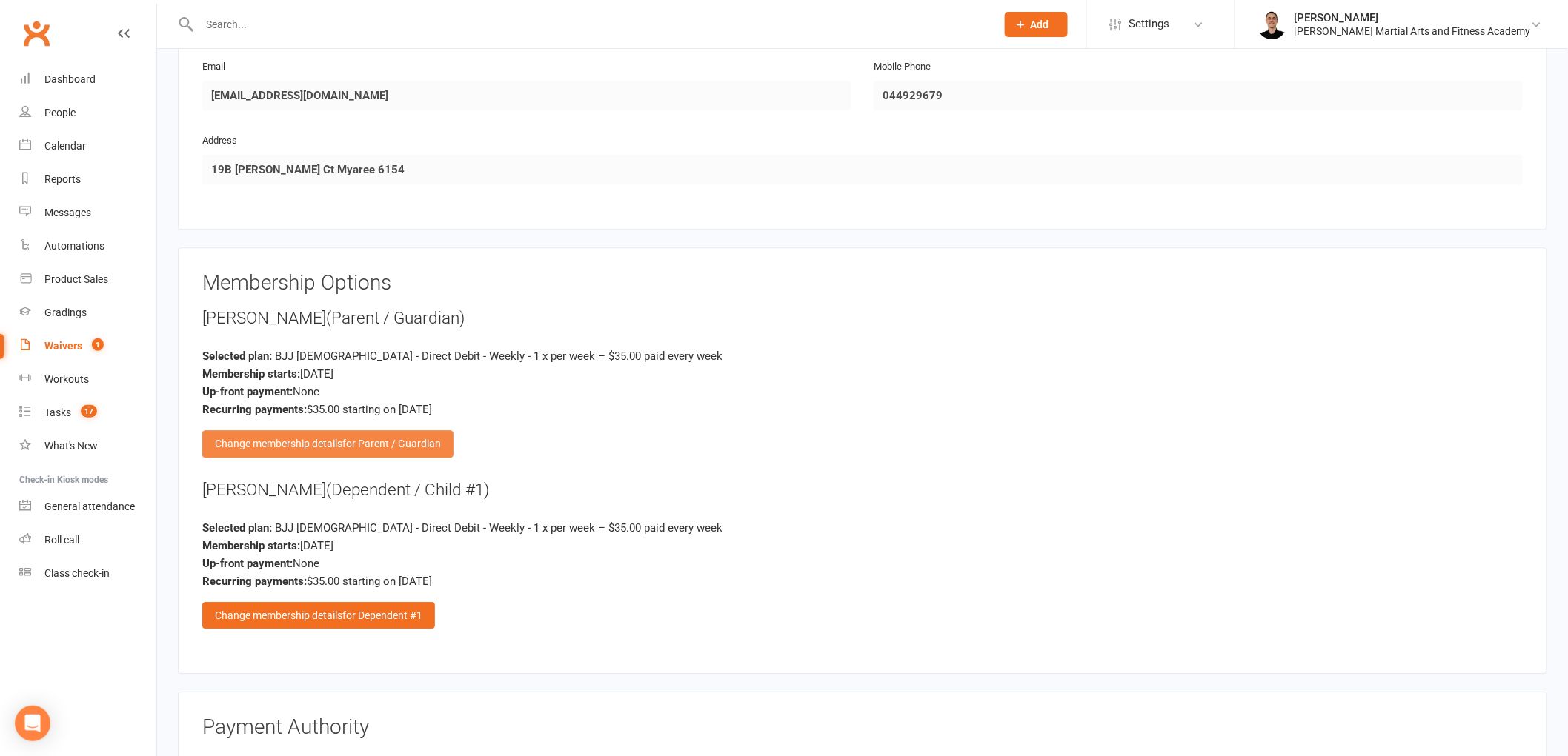
click at [381, 439] on span "for Parent / Guardian" at bounding box center [392, 443] width 99 height 12
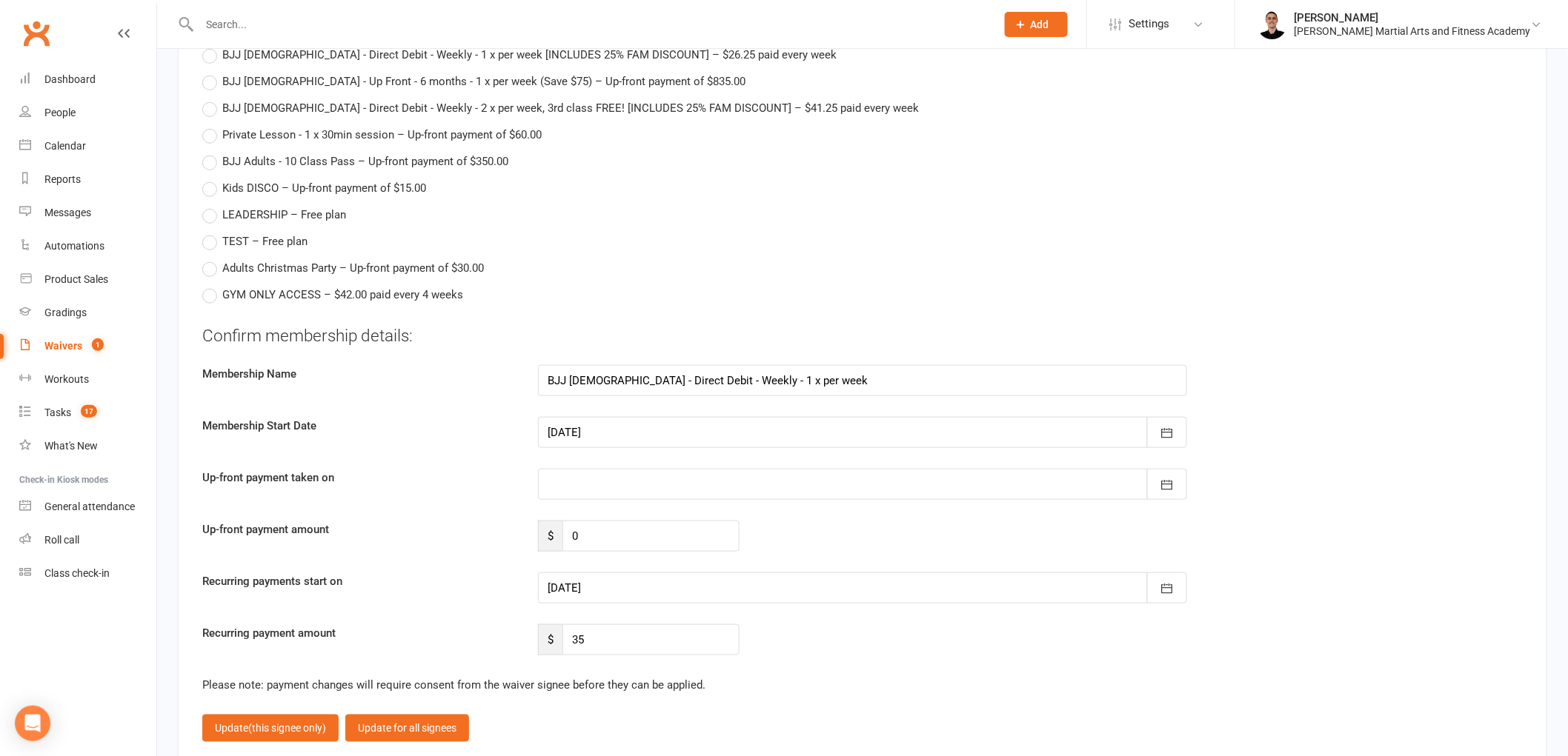
scroll to position [4856, 0]
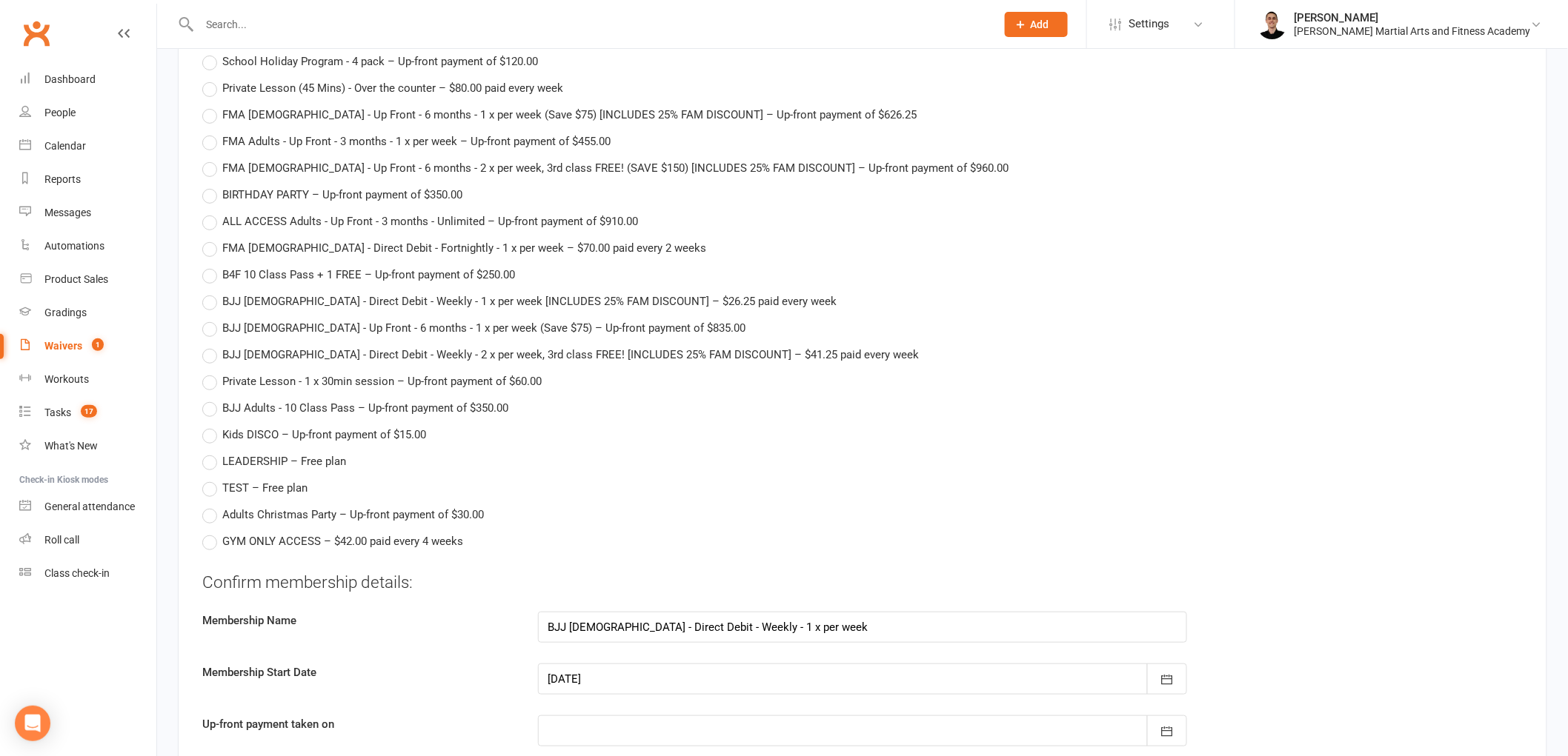
click at [262, 481] on span "TEST – Free plan" at bounding box center [265, 487] width 86 height 15
click at [212, 480] on input "TEST – Free plan" at bounding box center [207, 480] width 10 height 0
type input "TEST"
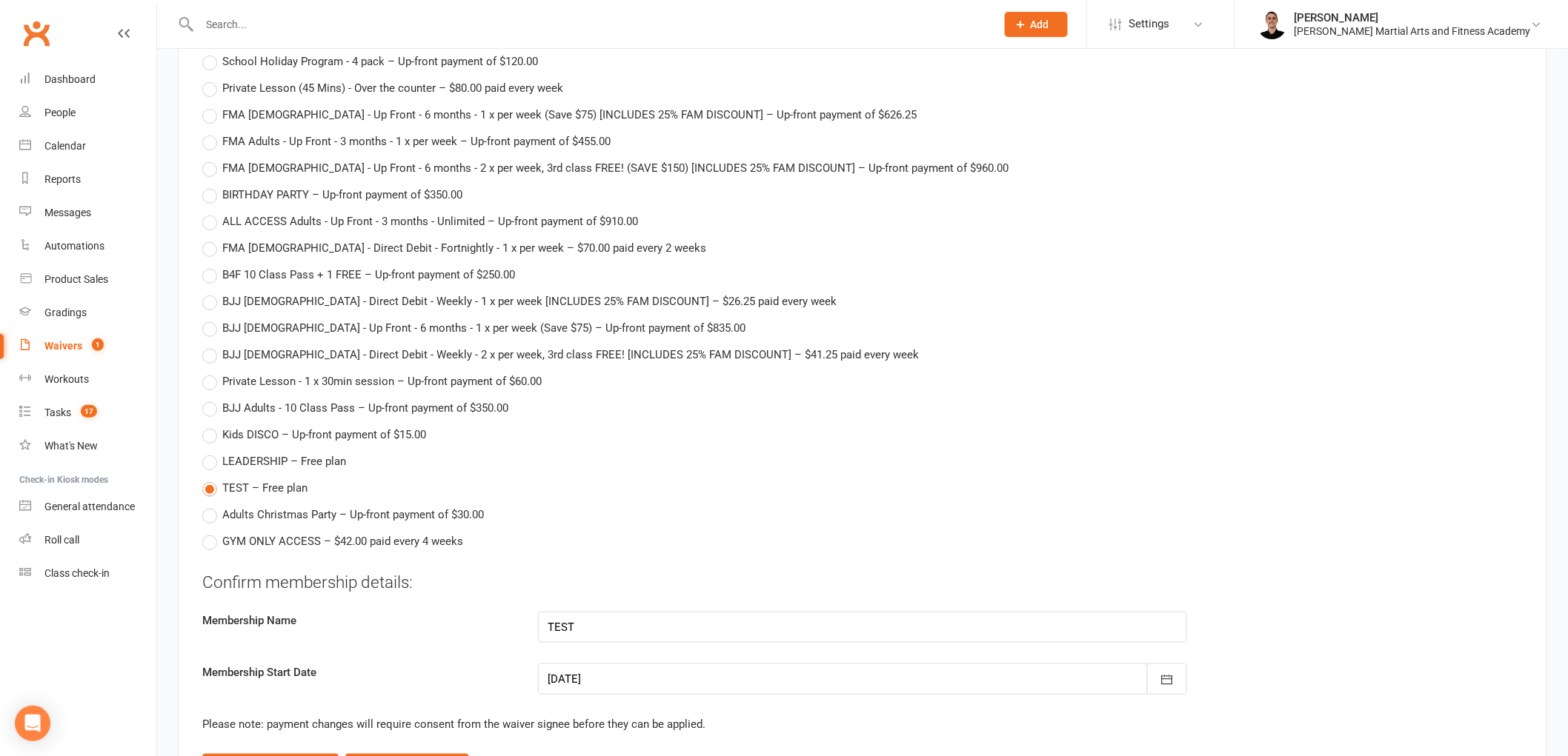
scroll to position [5433, 0]
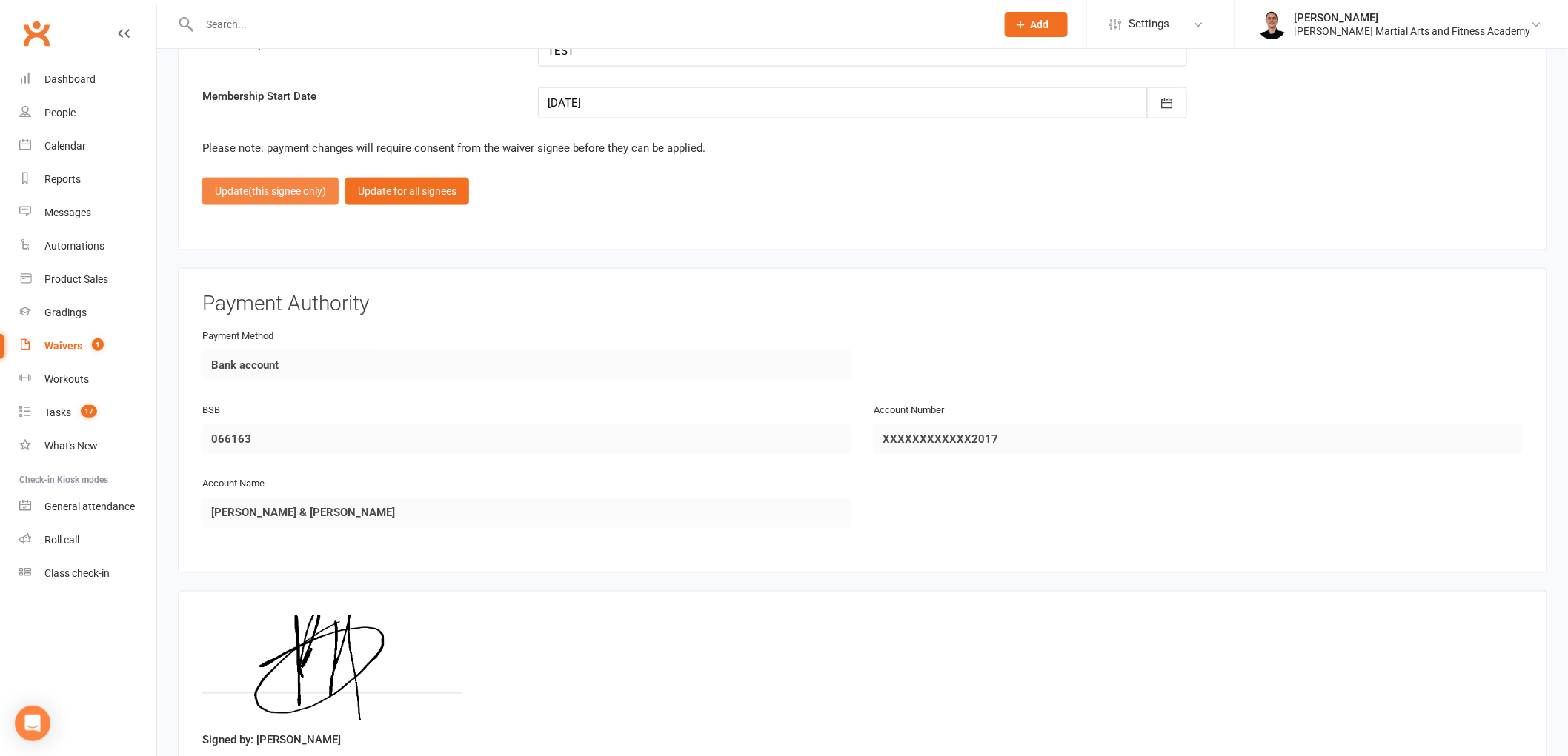
click at [274, 177] on button "Update (this signee only)" at bounding box center [270, 191] width 136 height 27
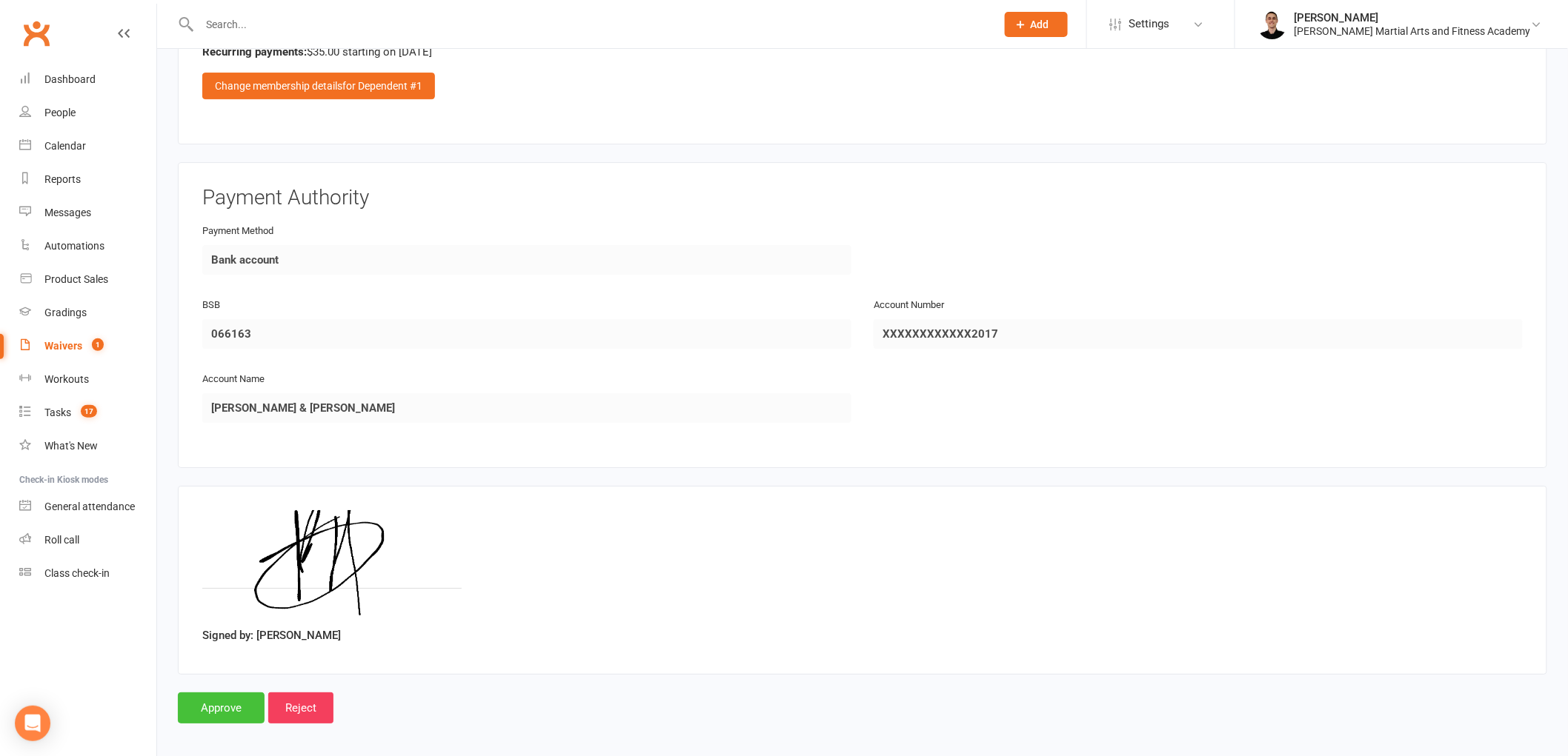
click at [221, 693] on input "Approve" at bounding box center [220, 708] width 87 height 31
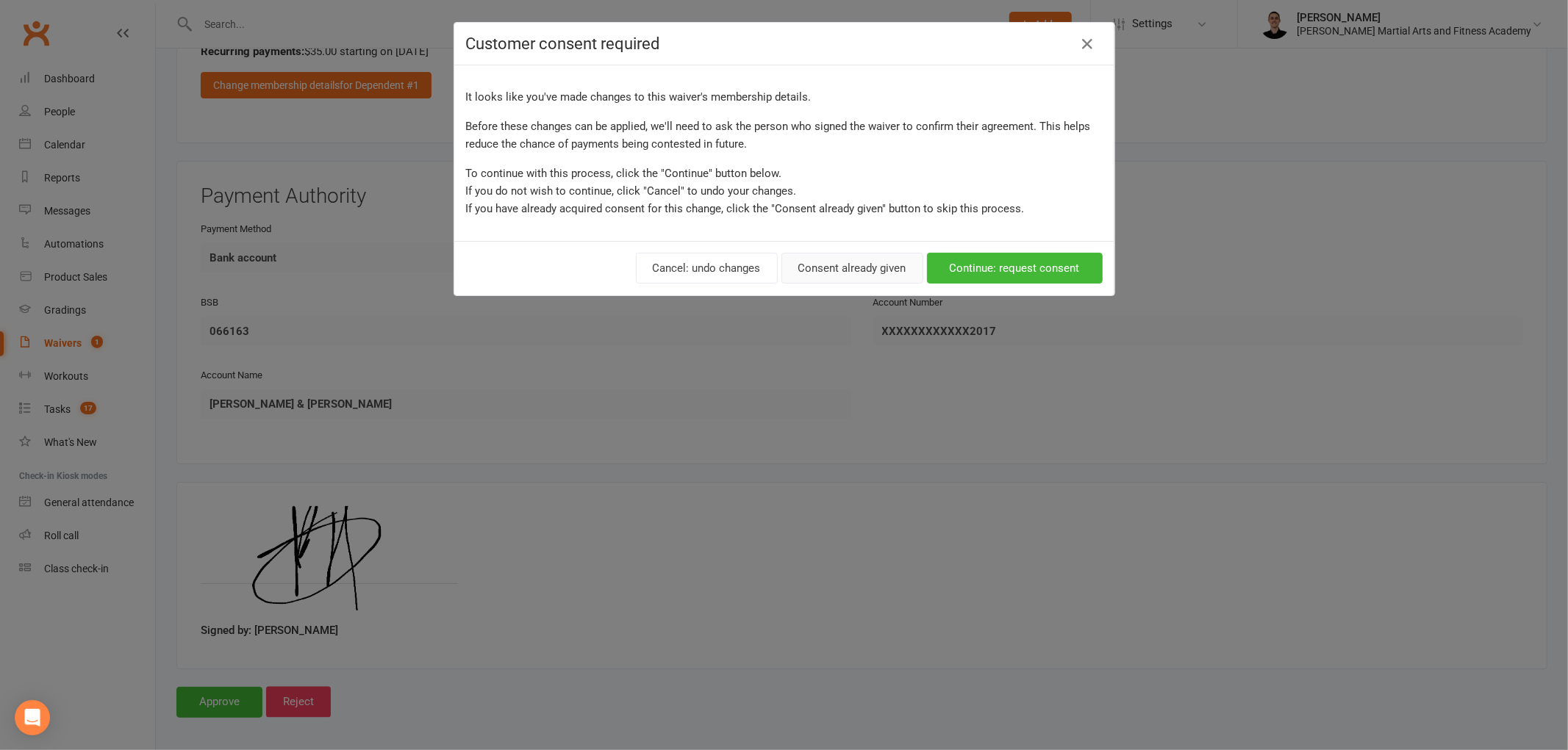
click at [862, 264] on button "Consent already given" at bounding box center [852, 268] width 142 height 31
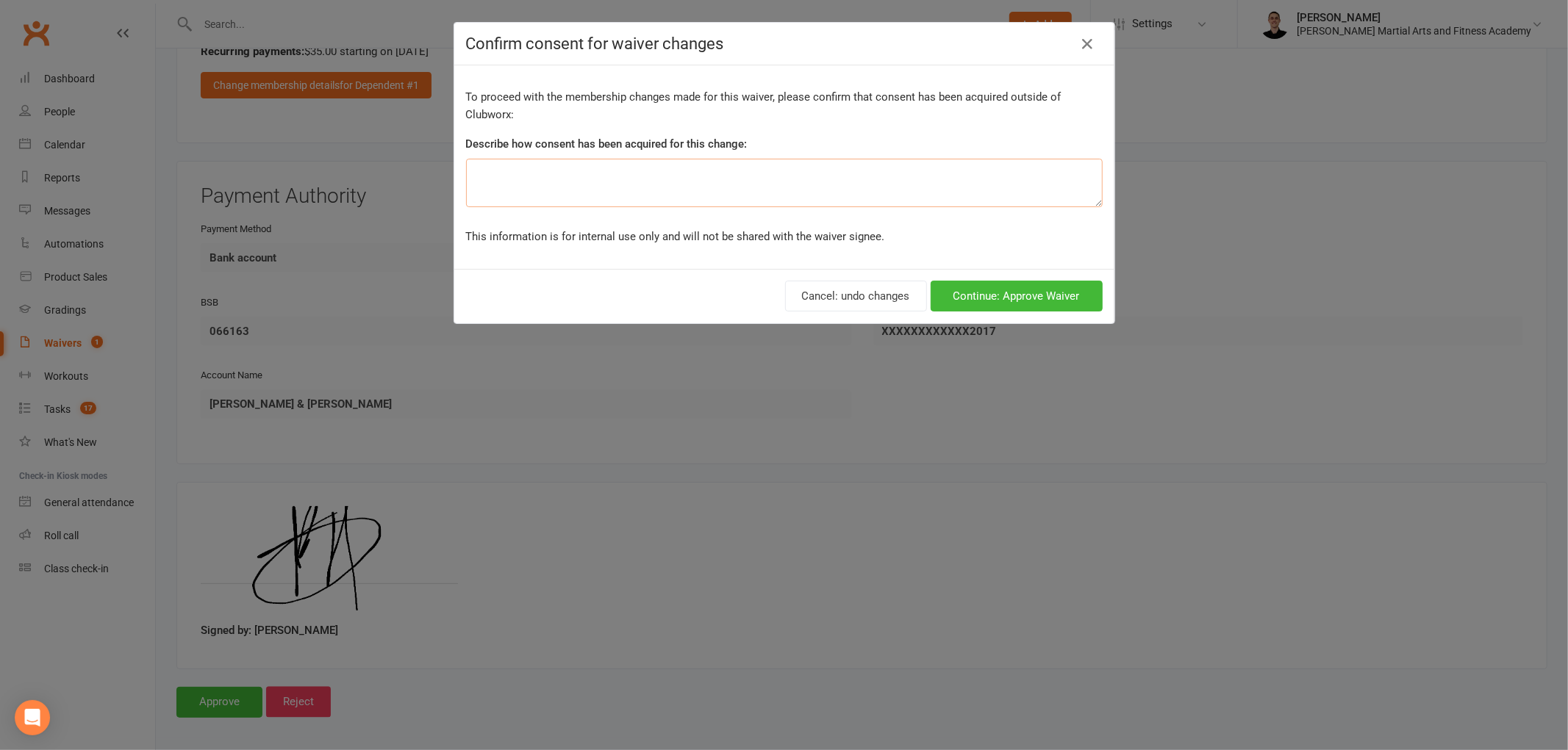
click at [781, 172] on textarea at bounding box center [784, 183] width 637 height 49
type textarea "wrong one chosen"
click at [994, 293] on button "Continue: Approve Waiver" at bounding box center [1016, 295] width 172 height 31
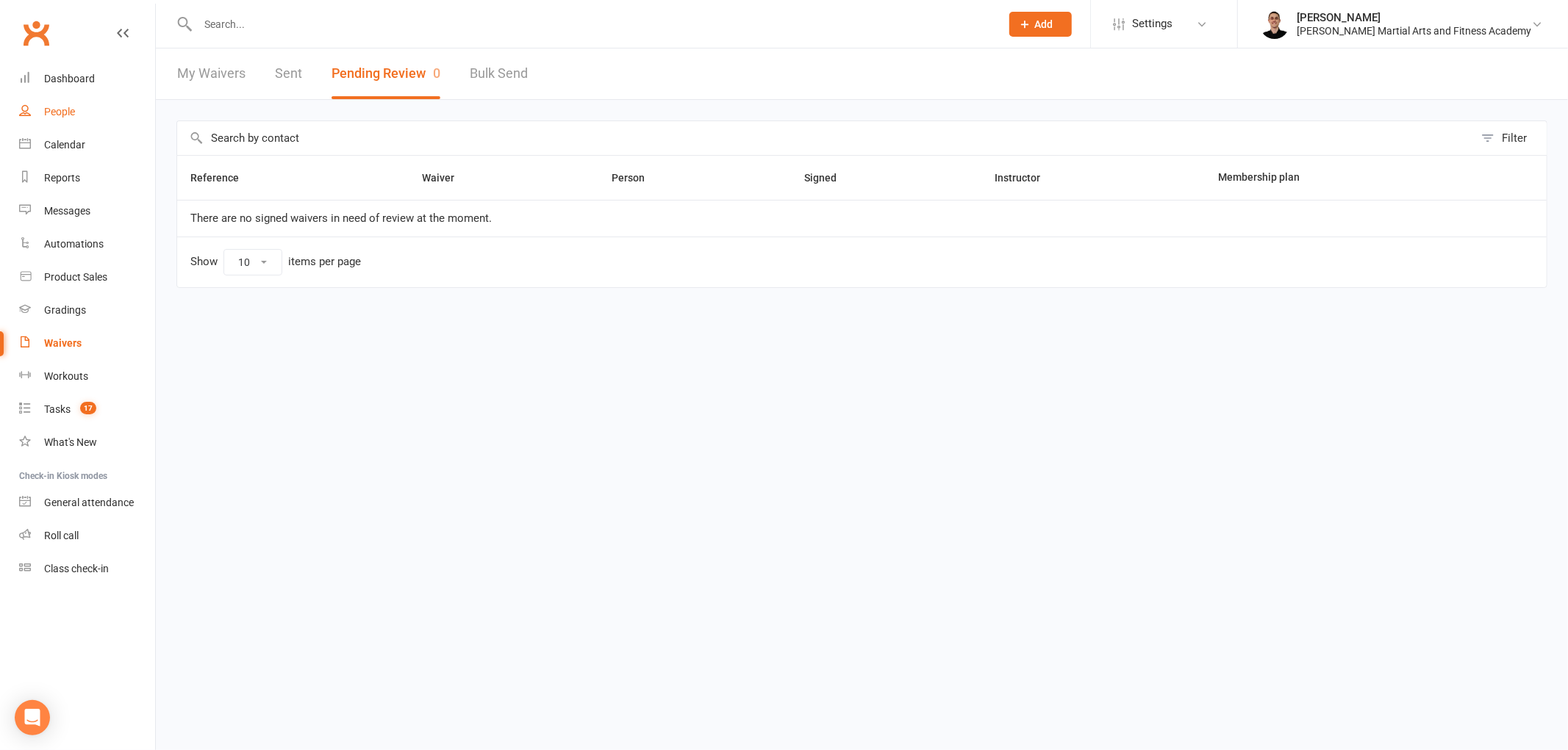
click at [63, 103] on link "People" at bounding box center [88, 111] width 136 height 33
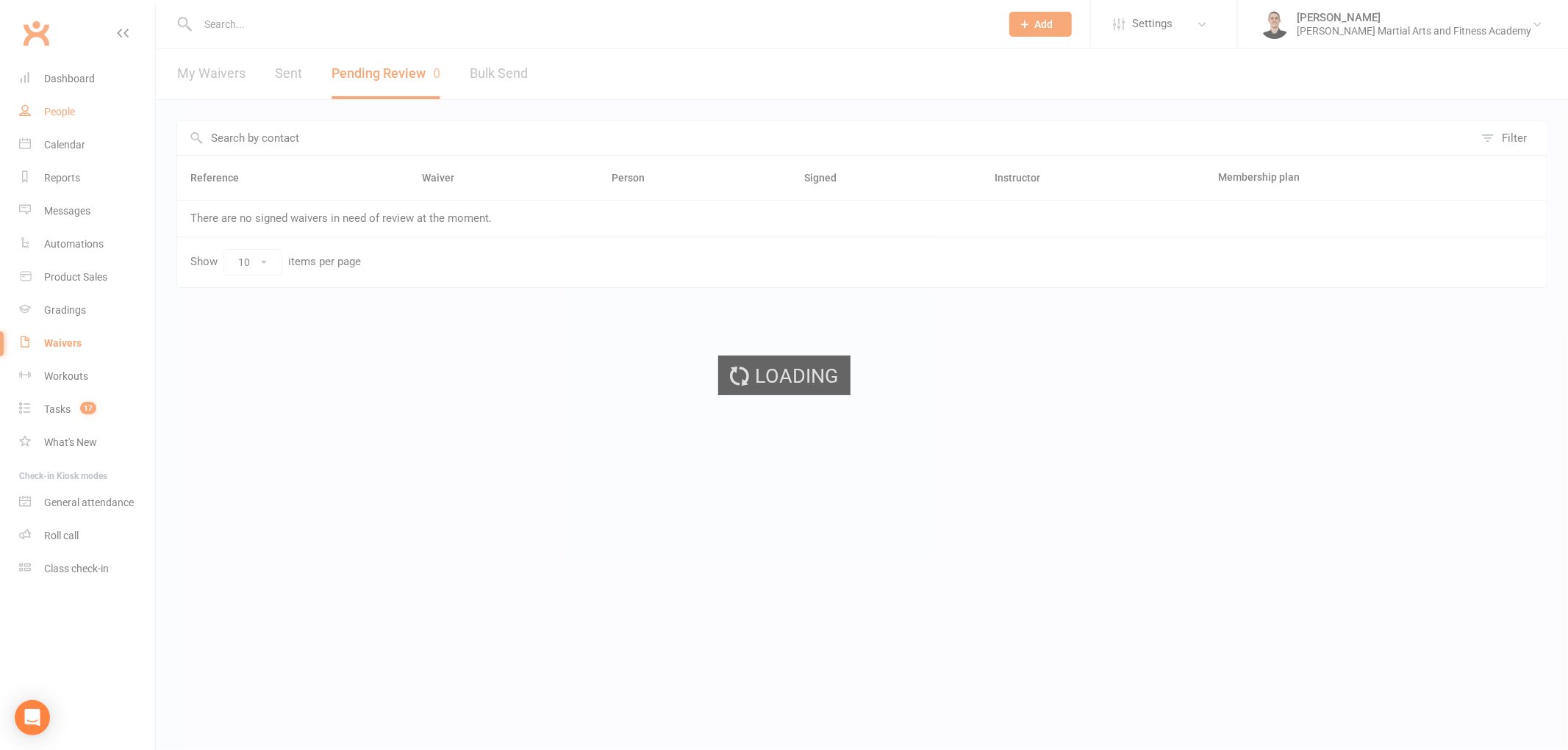
select select "100"
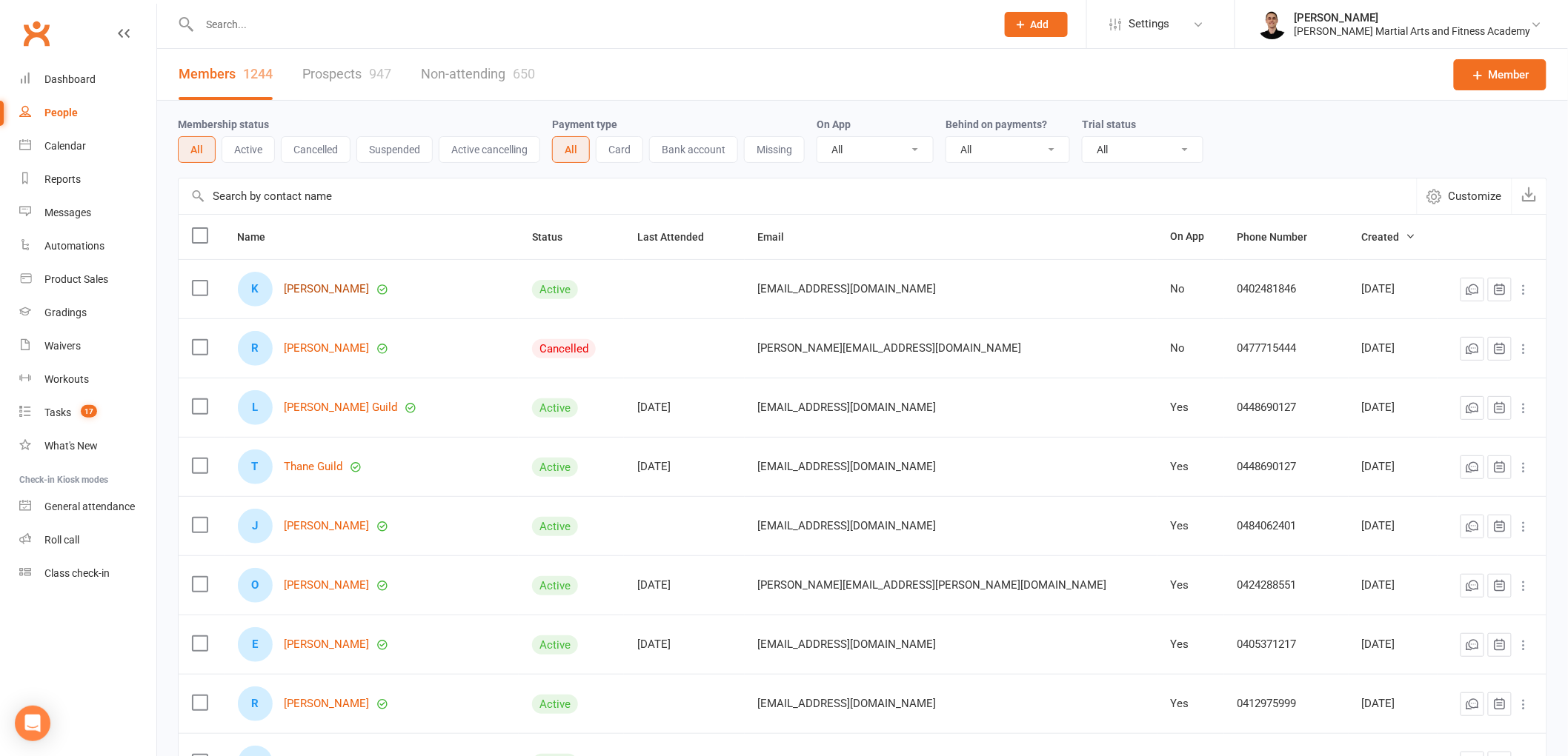
click at [326, 285] on link "[PERSON_NAME]" at bounding box center [327, 289] width 86 height 12
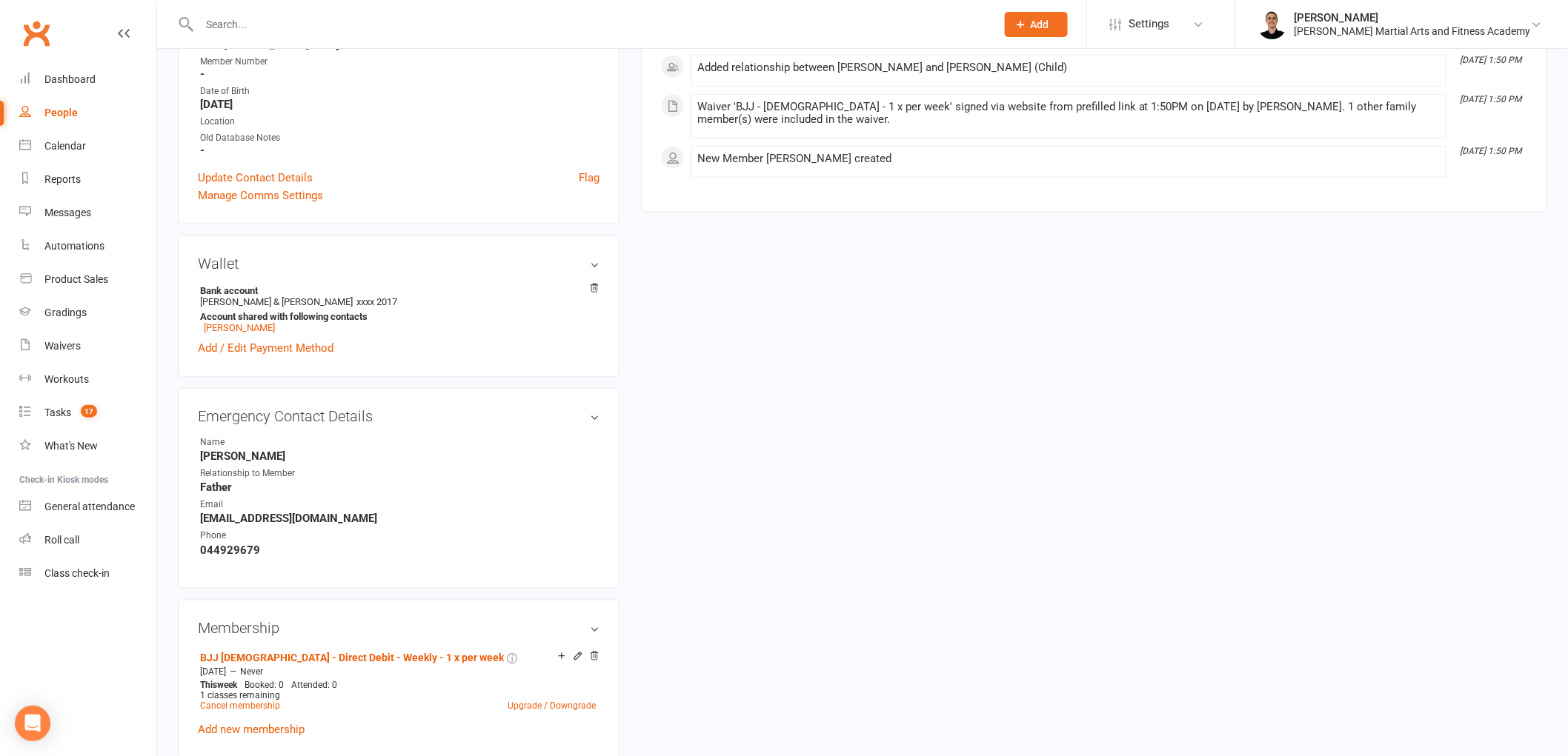
scroll to position [493, 0]
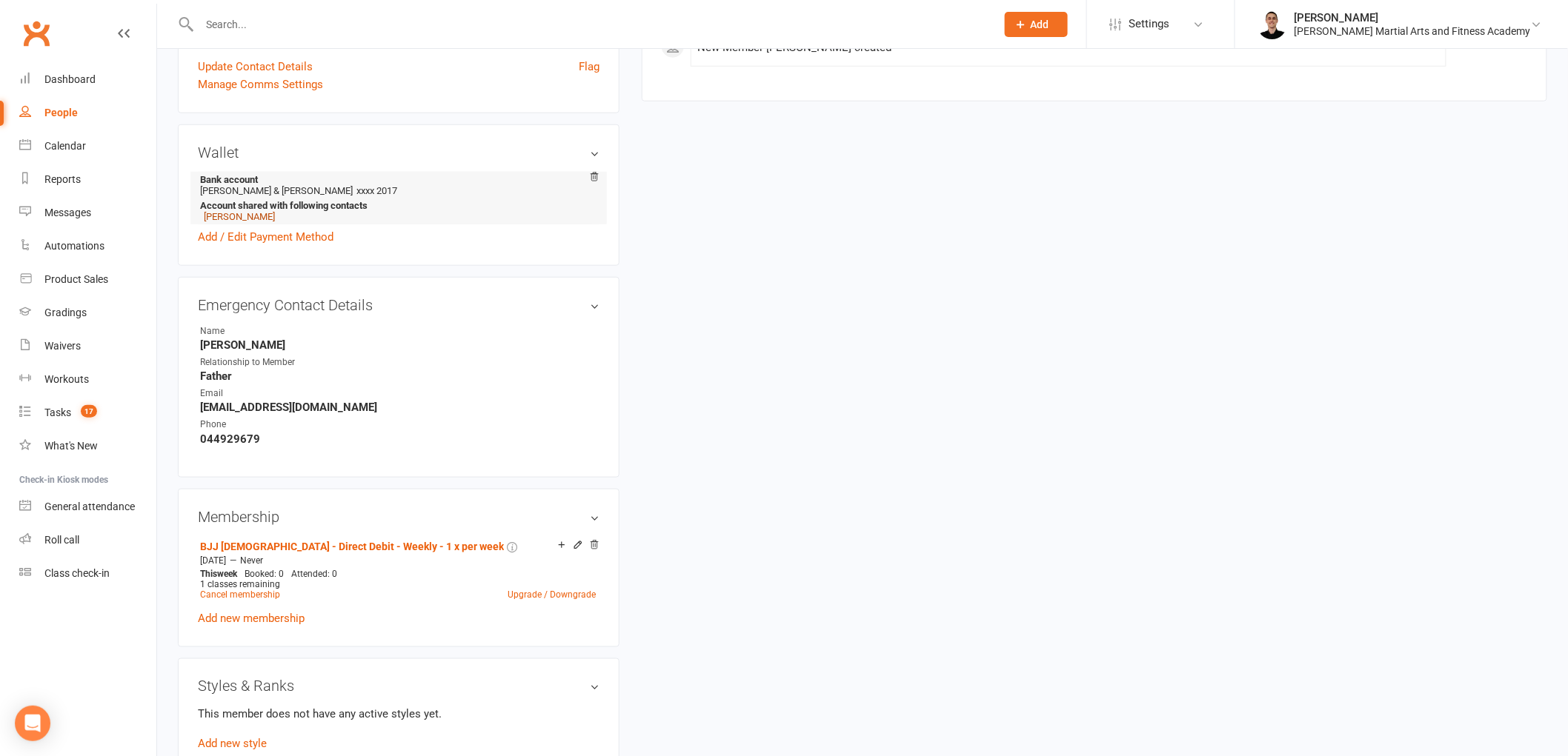
click at [253, 218] on link "[PERSON_NAME]" at bounding box center [240, 217] width 71 height 11
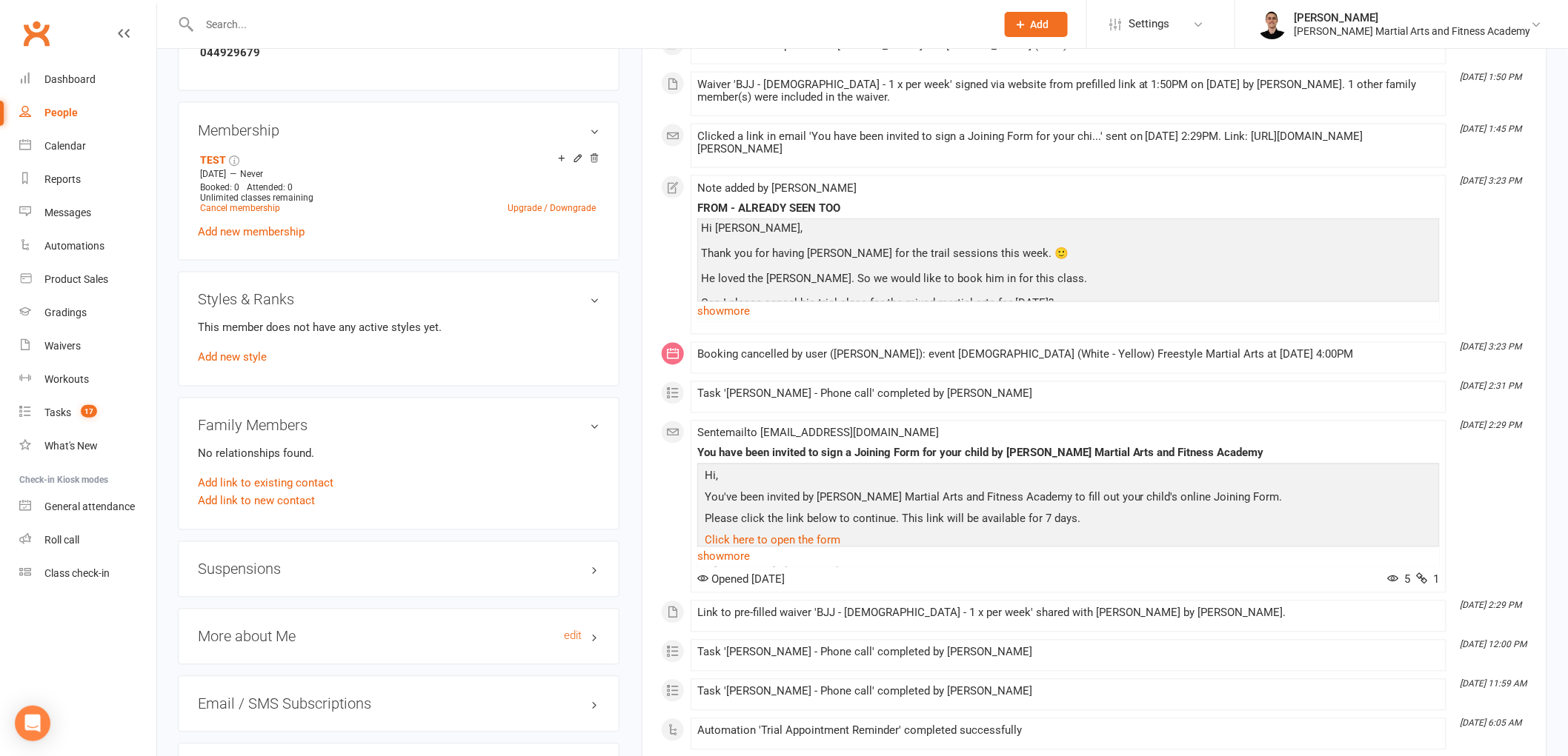
scroll to position [823, 0]
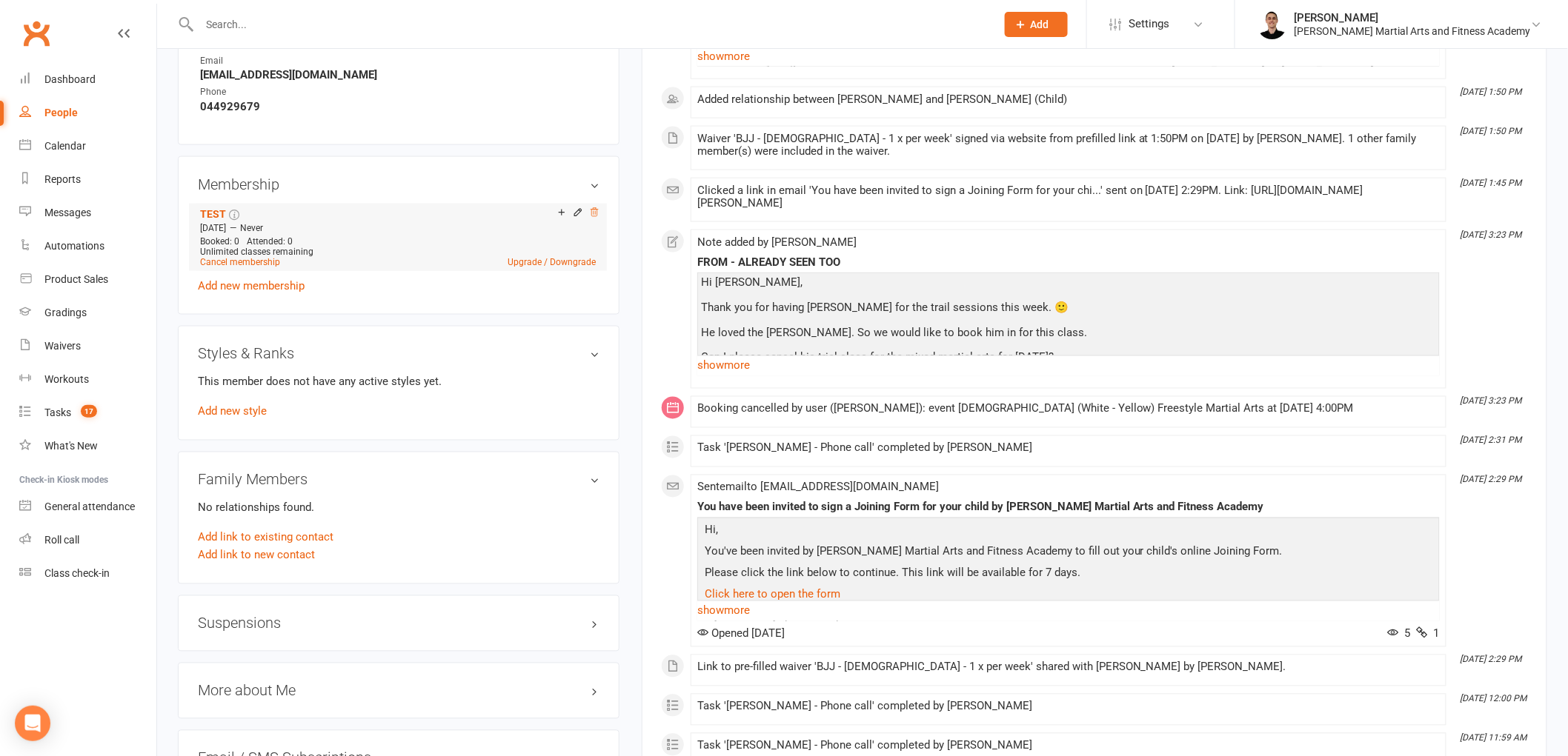
click at [595, 212] on icon at bounding box center [594, 212] width 7 height 8
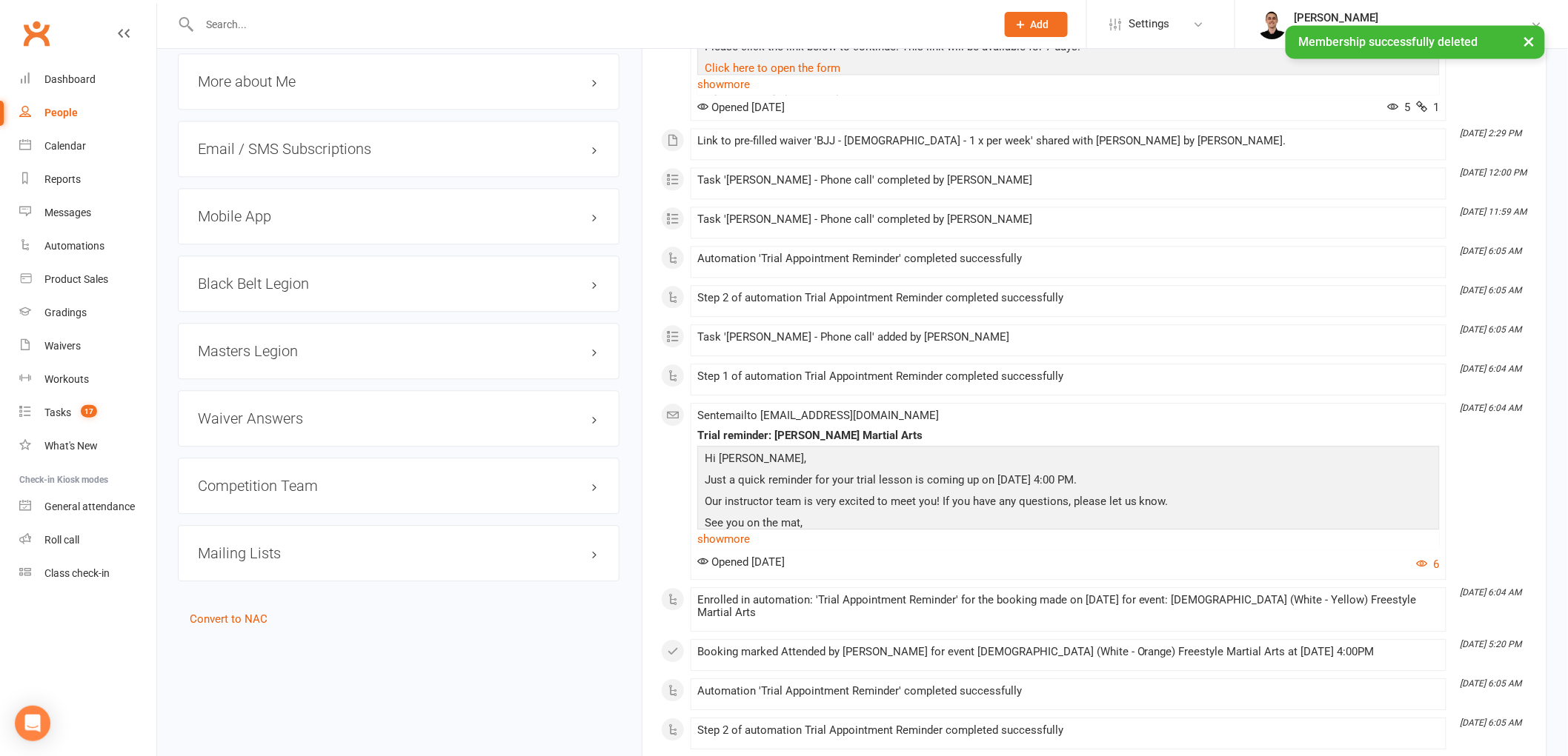
scroll to position [1564, 0]
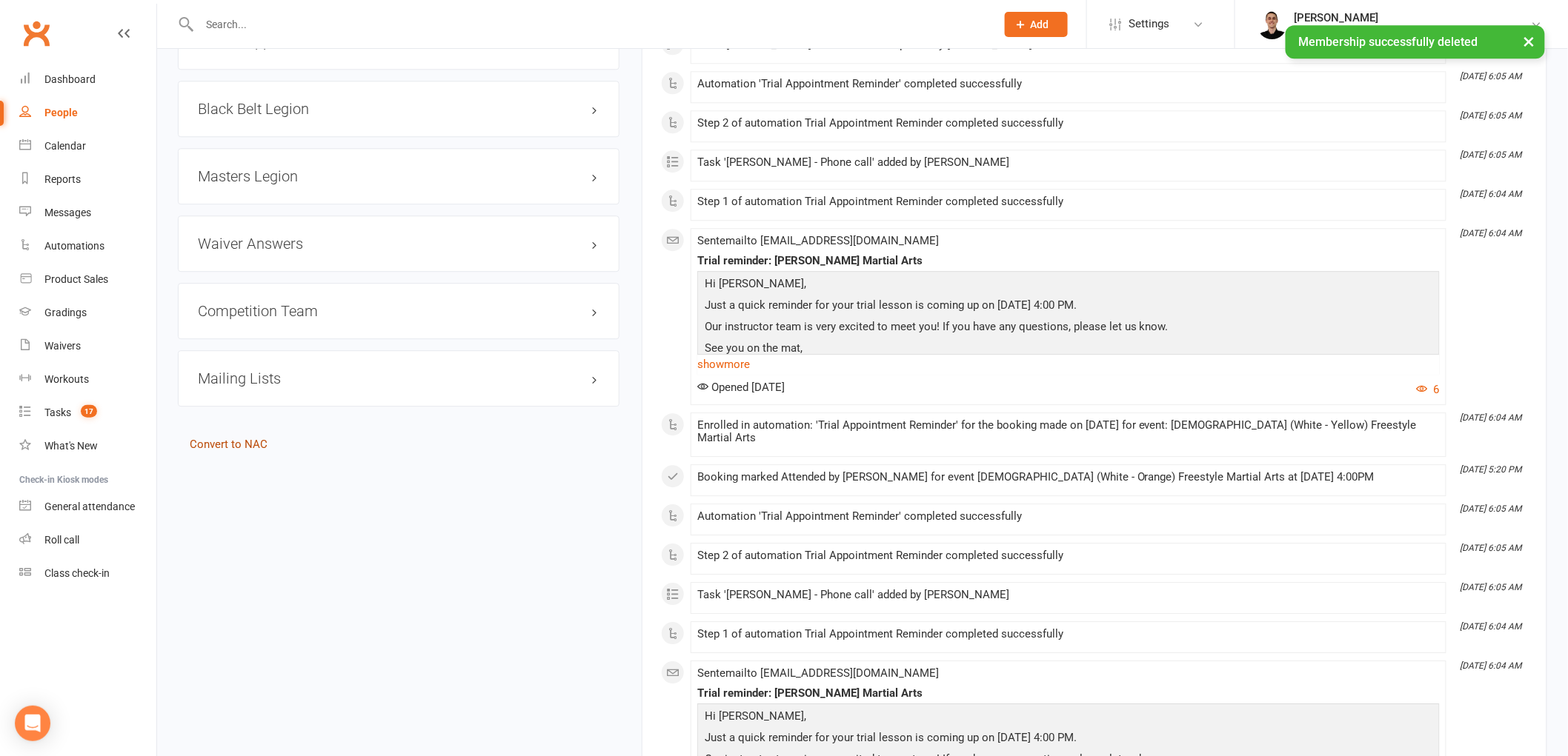
click at [250, 447] on link "Convert to NAC" at bounding box center [228, 444] width 78 height 13
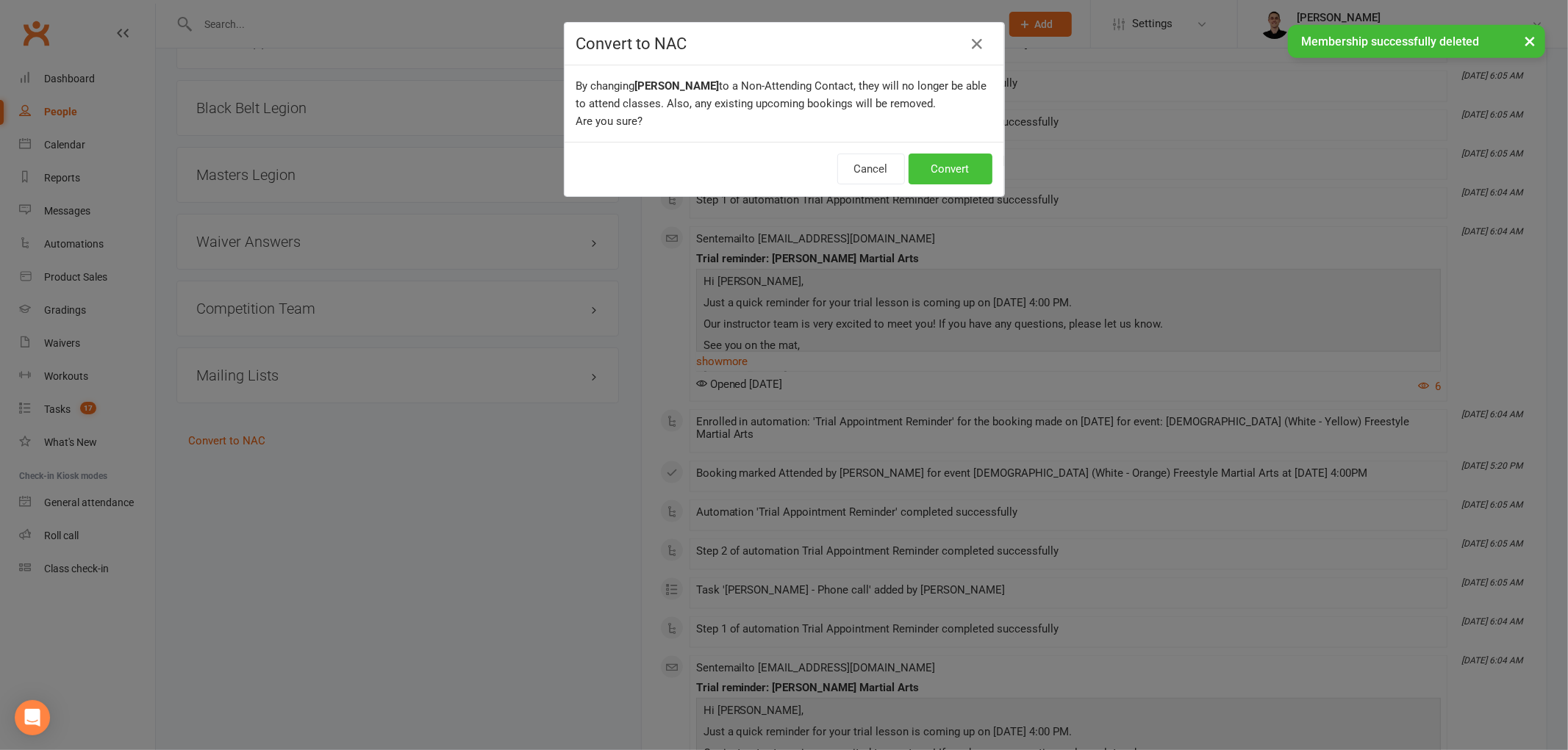
click at [950, 166] on button "Convert" at bounding box center [950, 169] width 84 height 31
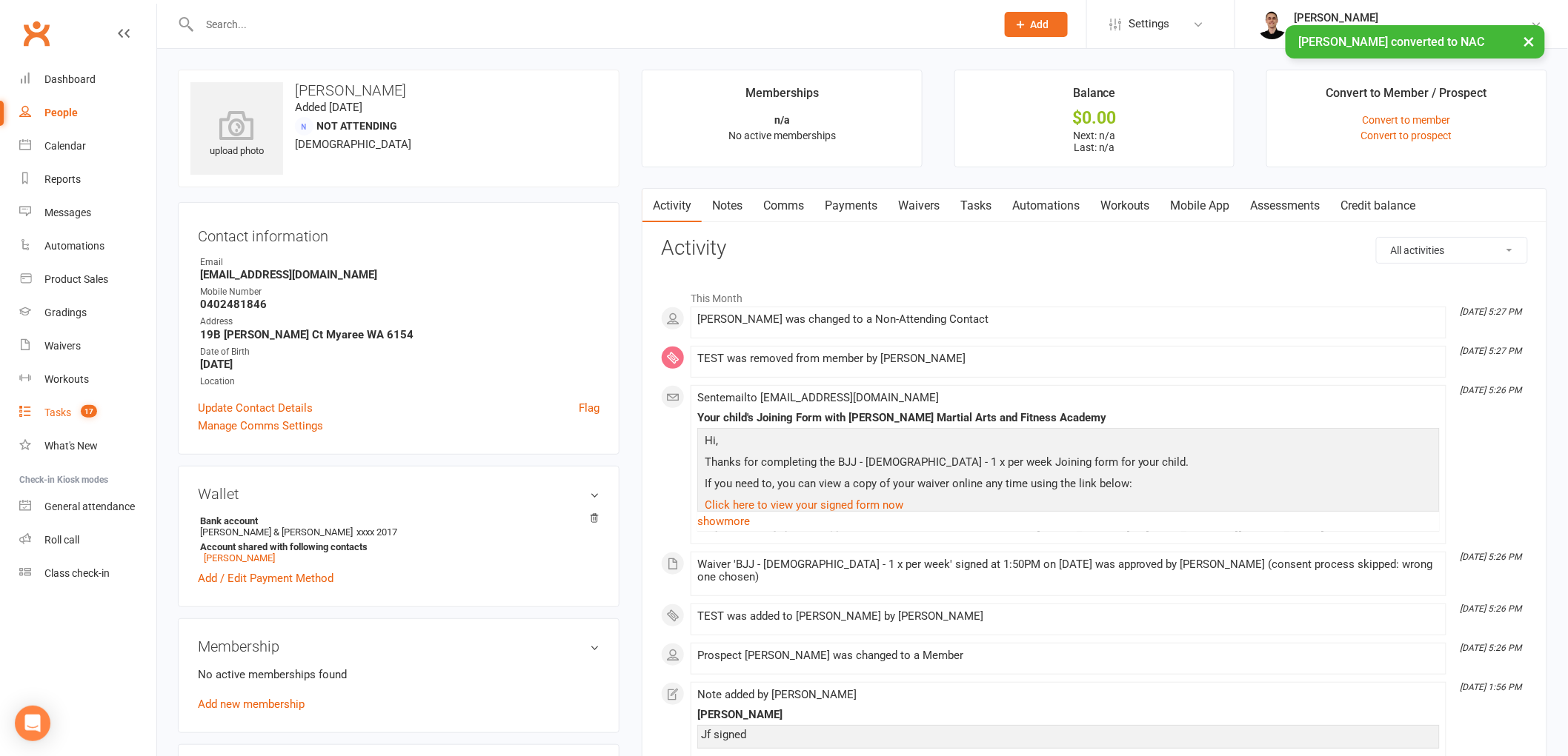
click at [75, 419] on link "Tasks 17" at bounding box center [88, 413] width 137 height 33
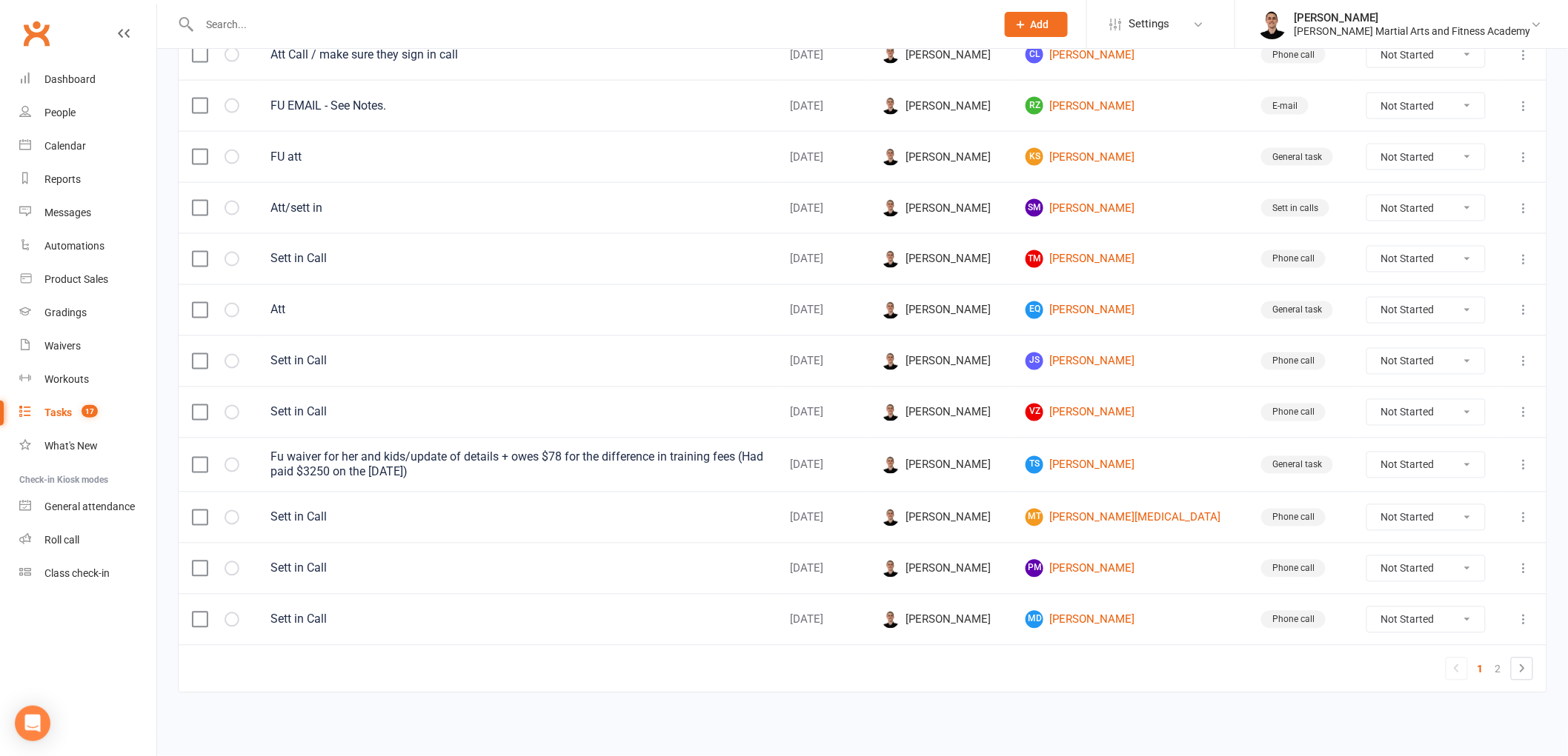
scroll to position [344, 0]
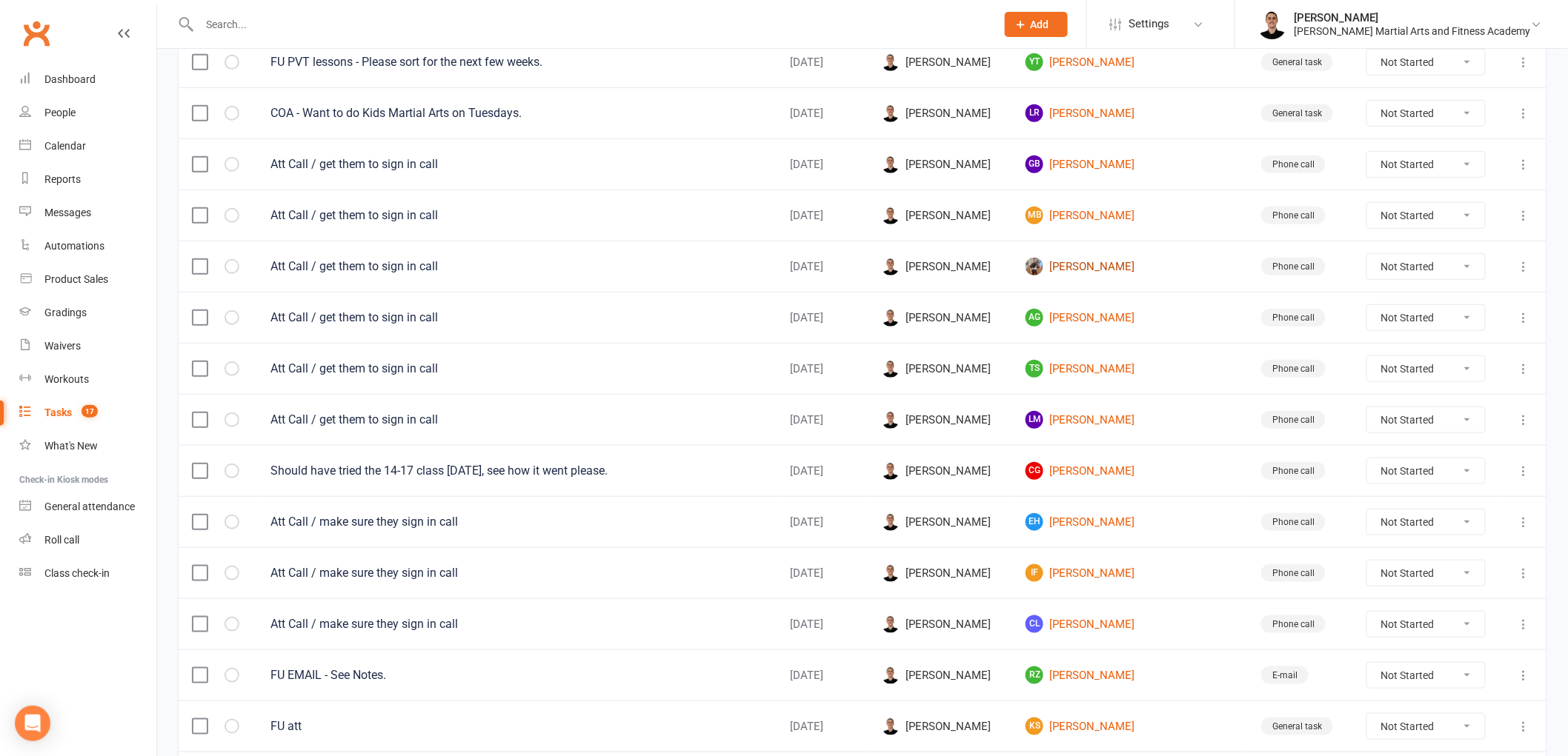
click at [1118, 267] on link "[PERSON_NAME]" at bounding box center [1130, 267] width 209 height 18
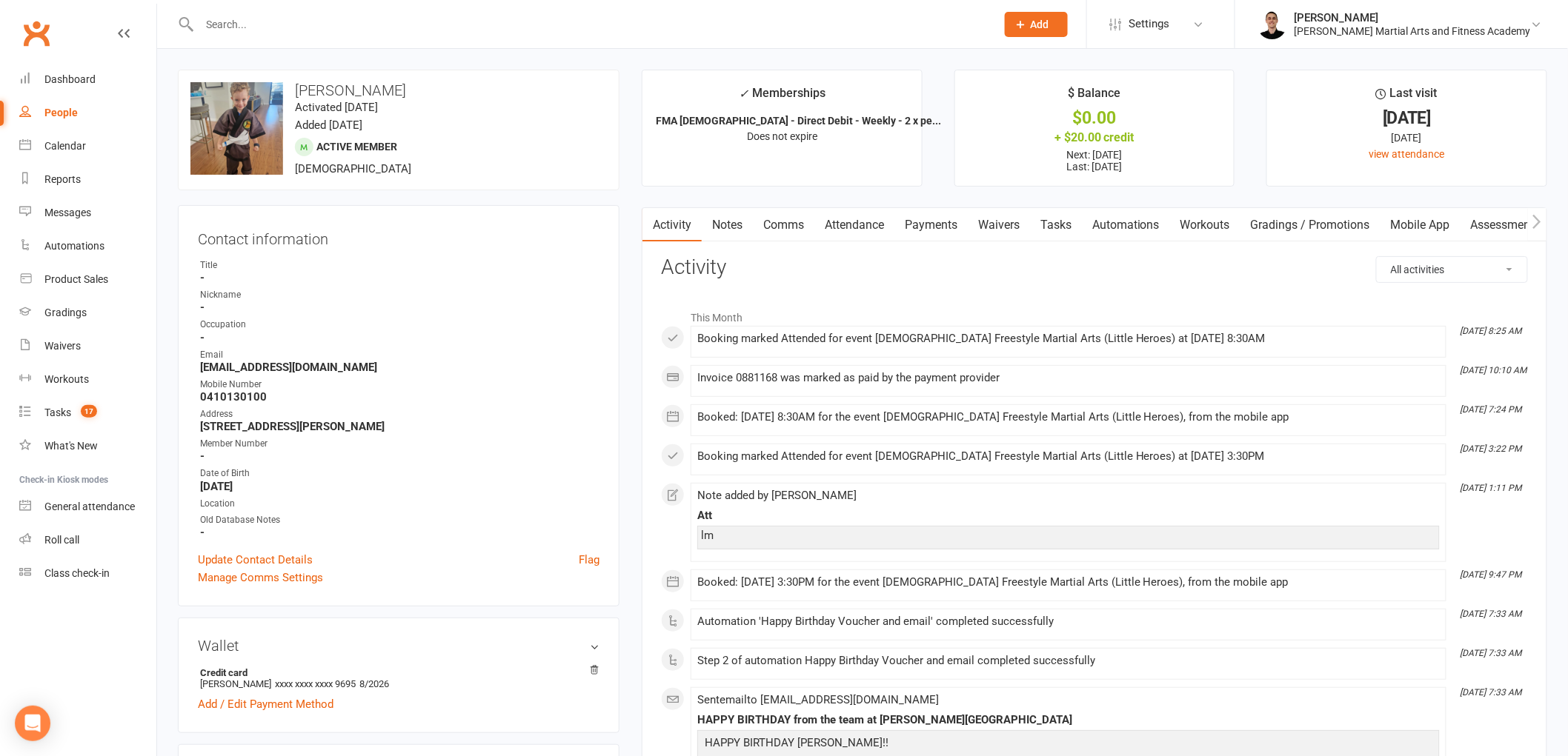
click at [1063, 217] on link "Tasks" at bounding box center [1056, 226] width 52 height 34
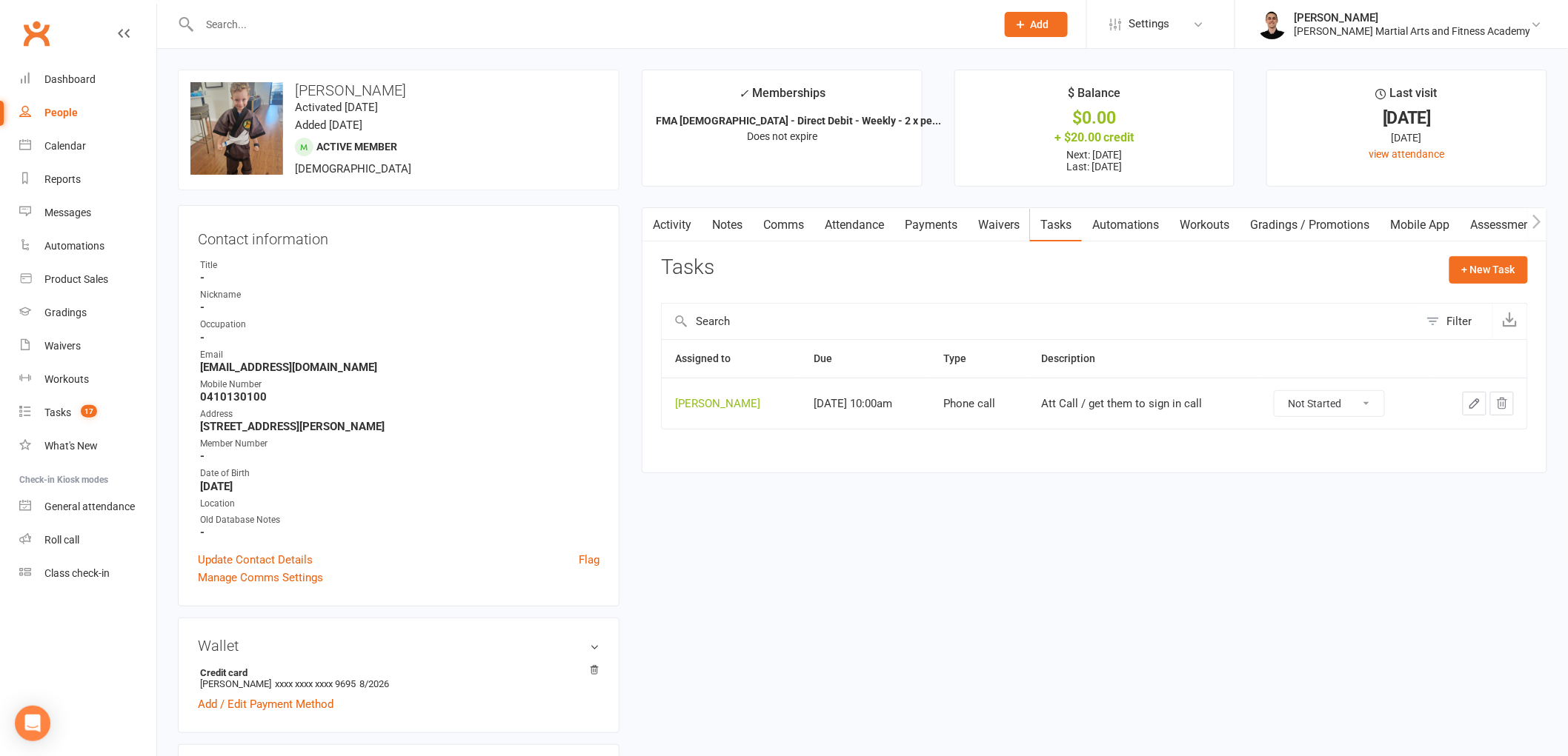
click at [1335, 403] on select "Not Started In Progress Waiting Complete" at bounding box center [1329, 404] width 110 height 25
click at [1284, 392] on select "Not Started In Progress Waiting Complete" at bounding box center [1329, 404] width 110 height 25
select select "unstarted"
click at [97, 397] on link "Tasks 17" at bounding box center [88, 413] width 137 height 33
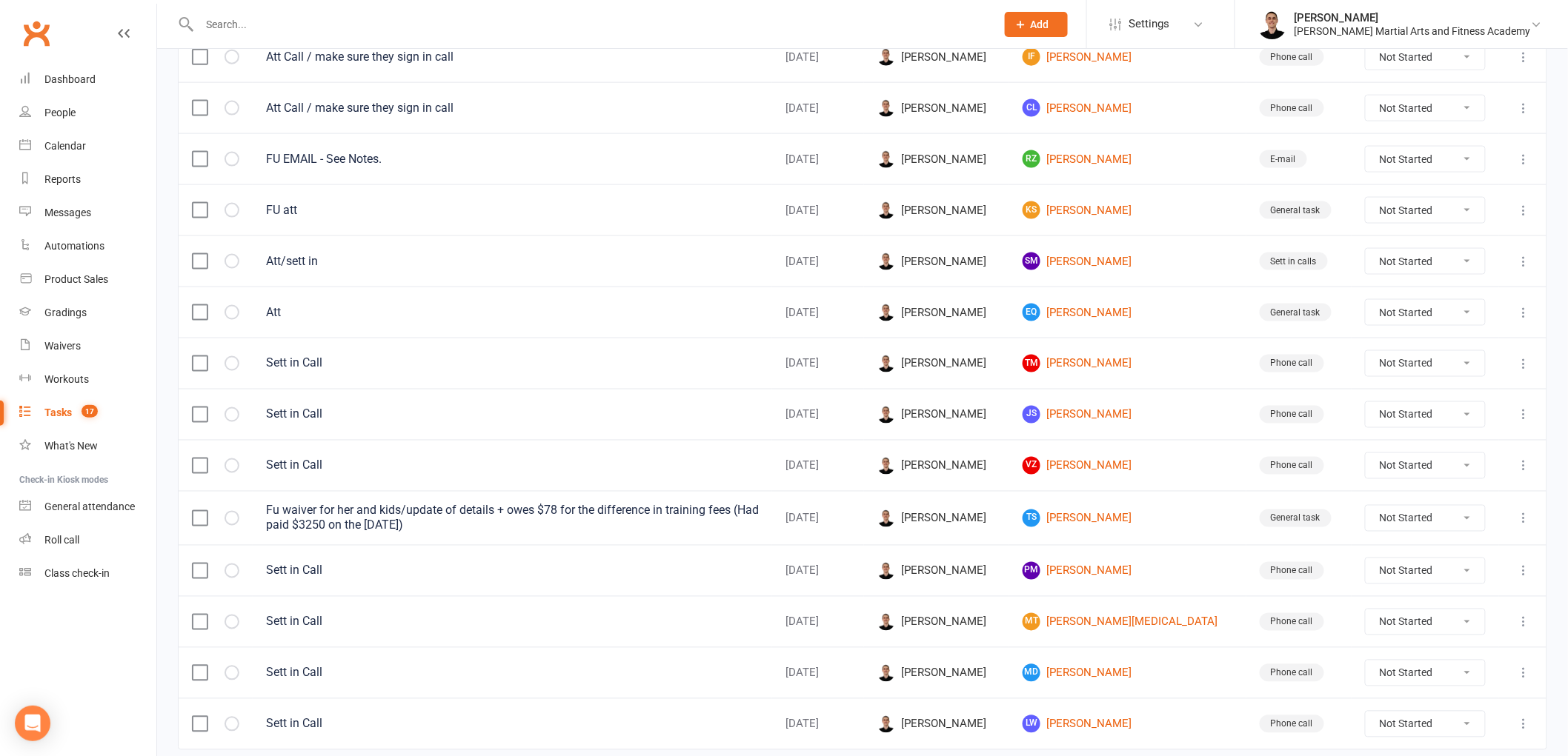
scroll to position [873, 0]
